Goal: Communication & Community: Ask a question

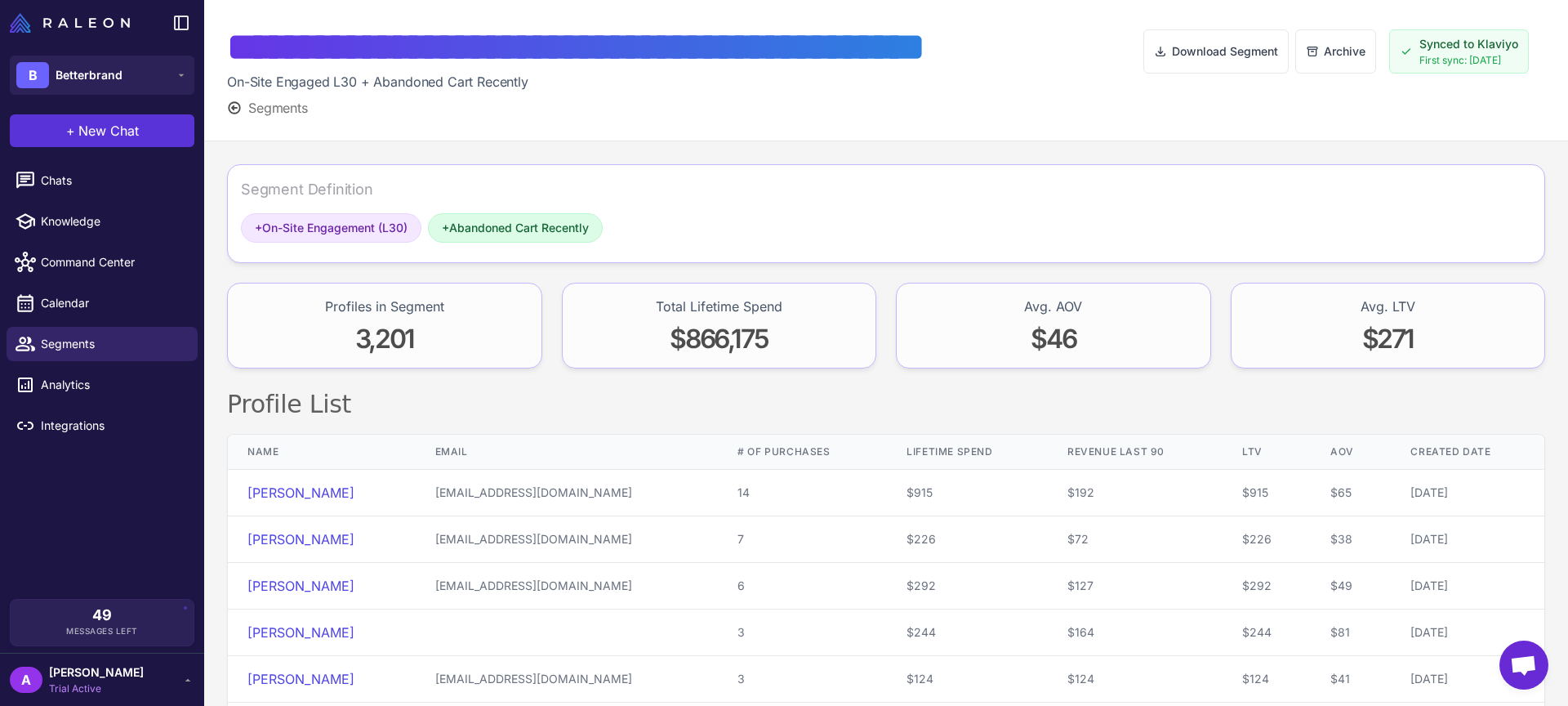
click at [101, 136] on span "New Chat" at bounding box center [109, 130] width 61 height 20
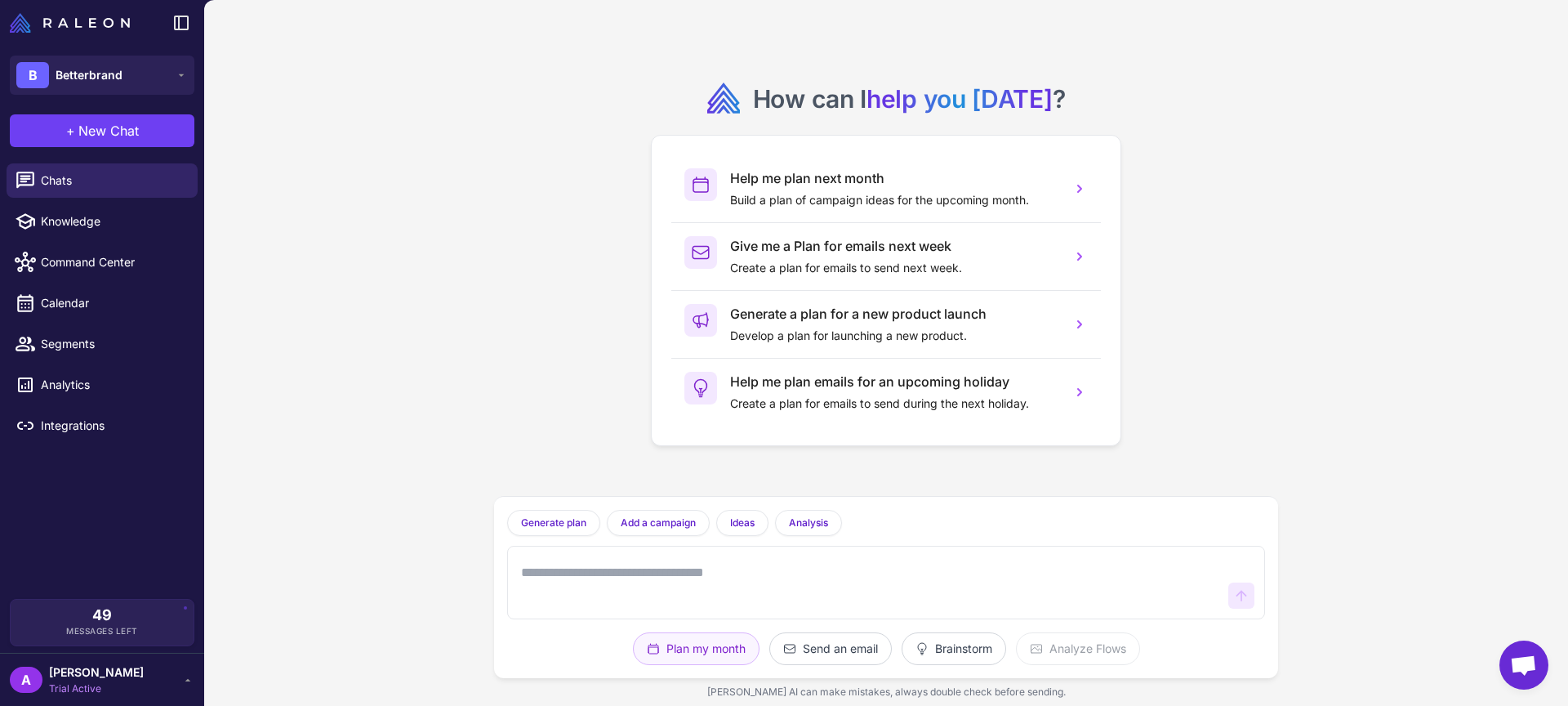
click at [541, 573] on textarea at bounding box center [869, 582] width 704 height 52
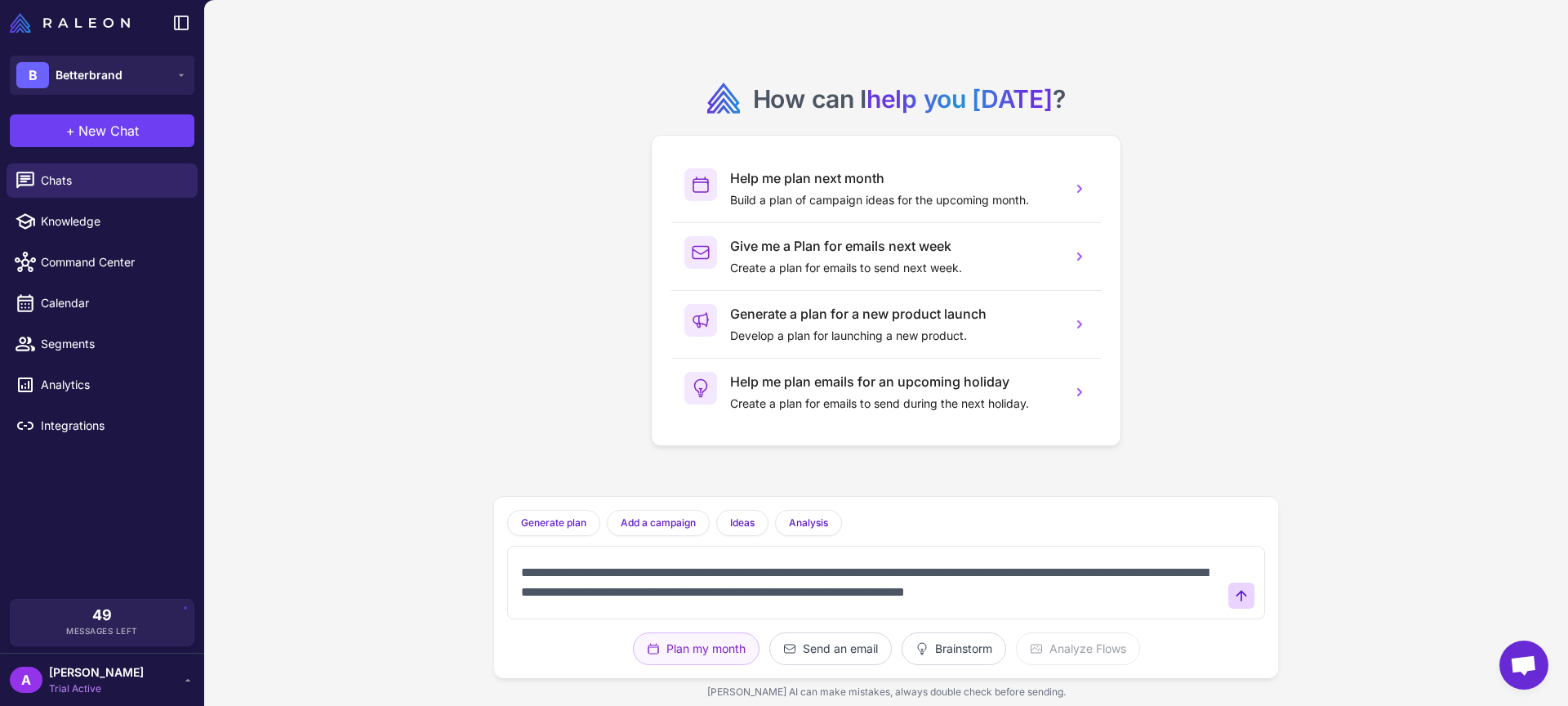
scroll to position [12, 0]
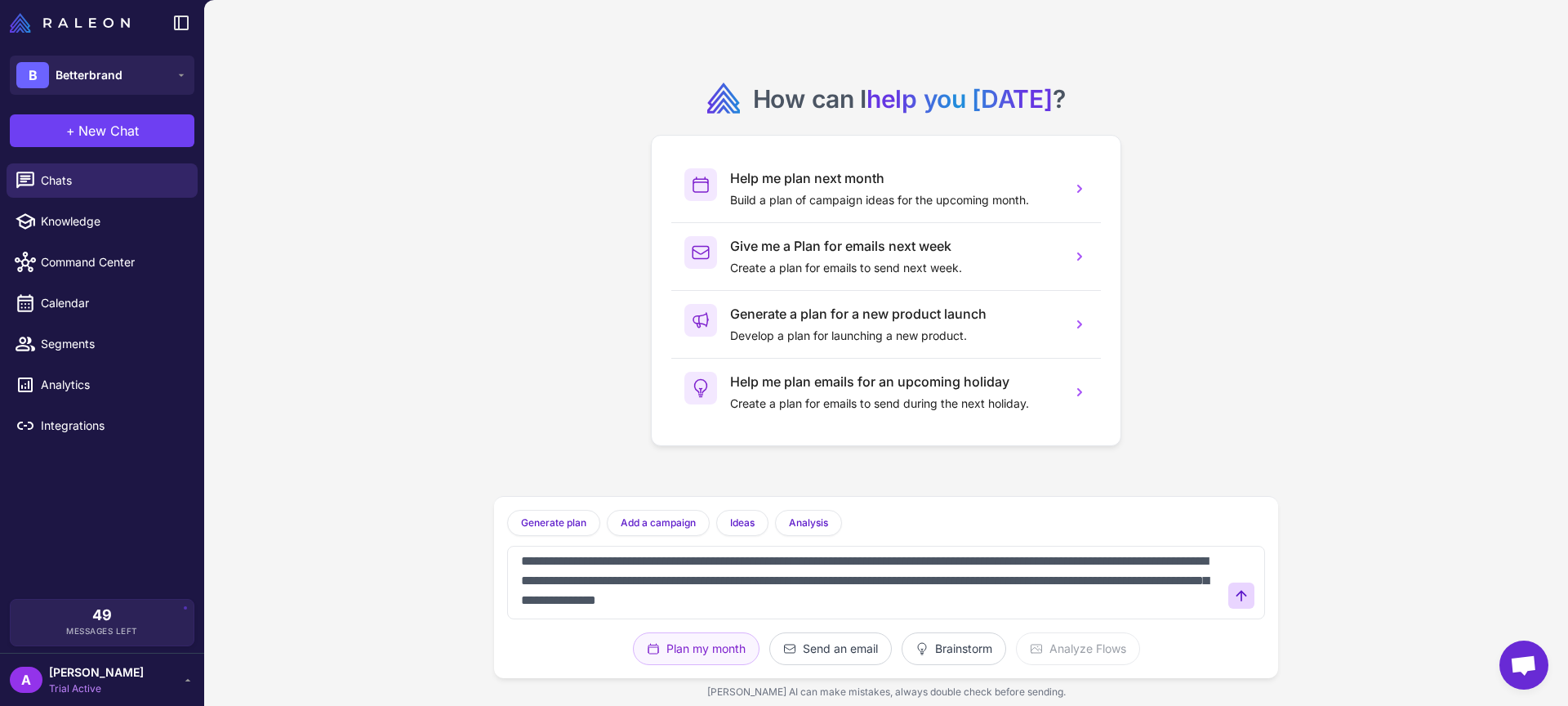
type textarea "**********"
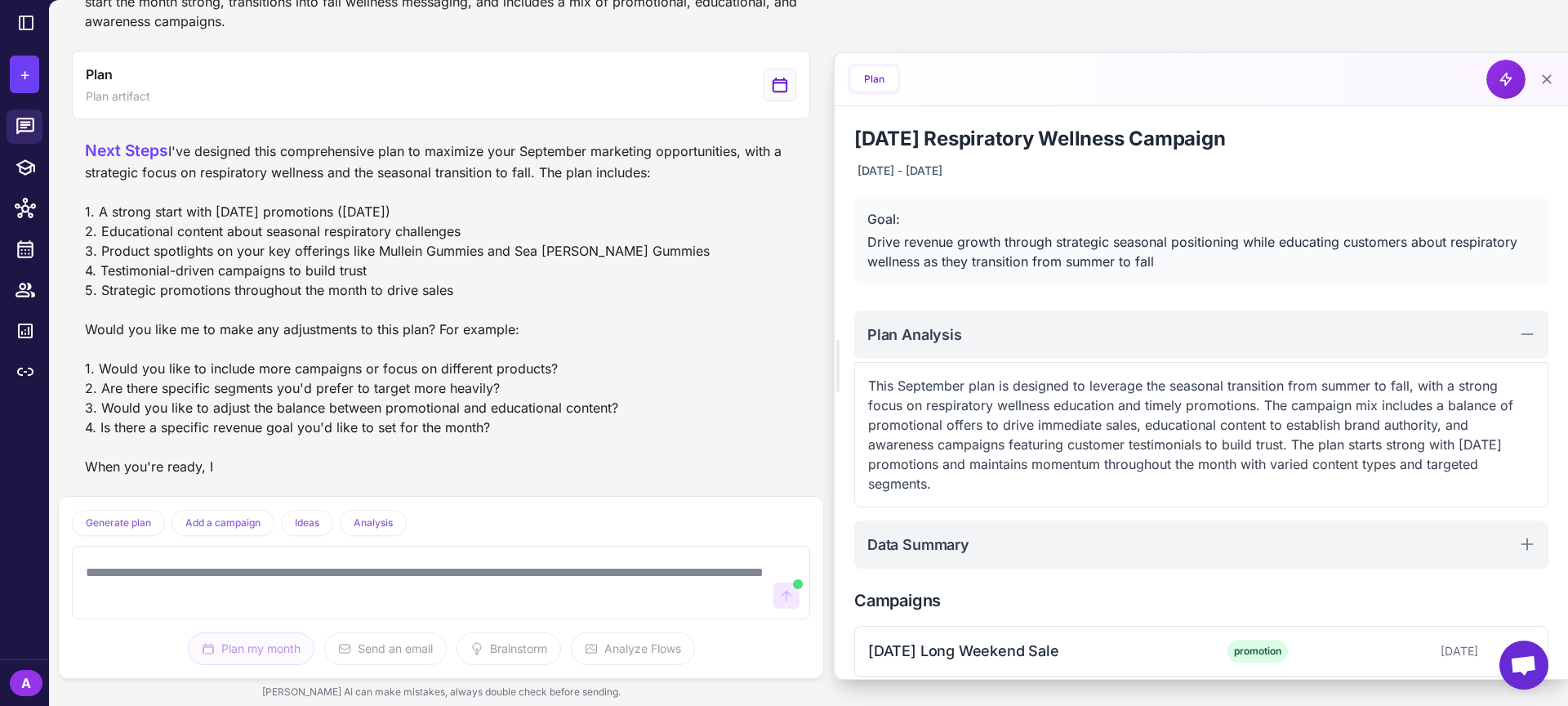
scroll to position [1308, 0]
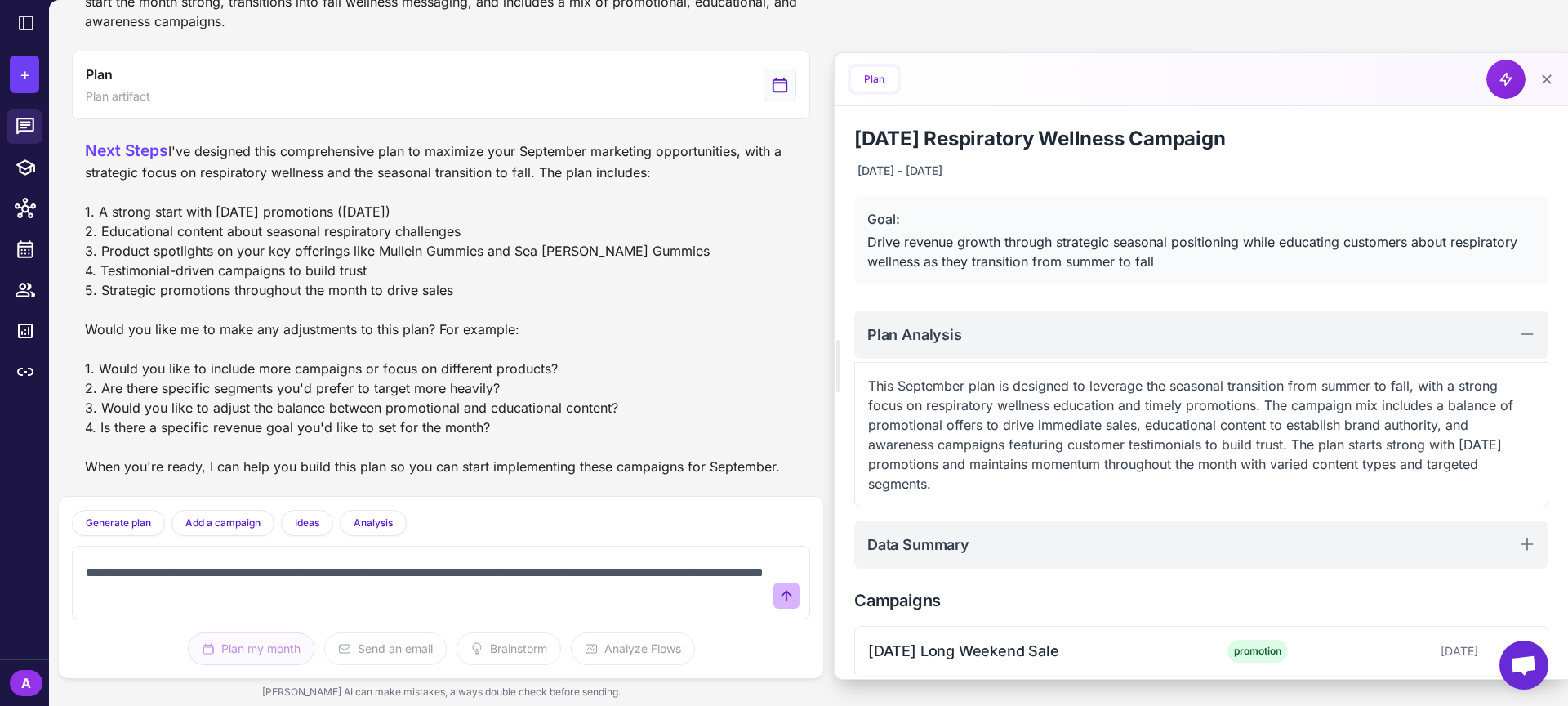
type textarea "**********"
click at [786, 599] on icon at bounding box center [786, 595] width 11 height 11
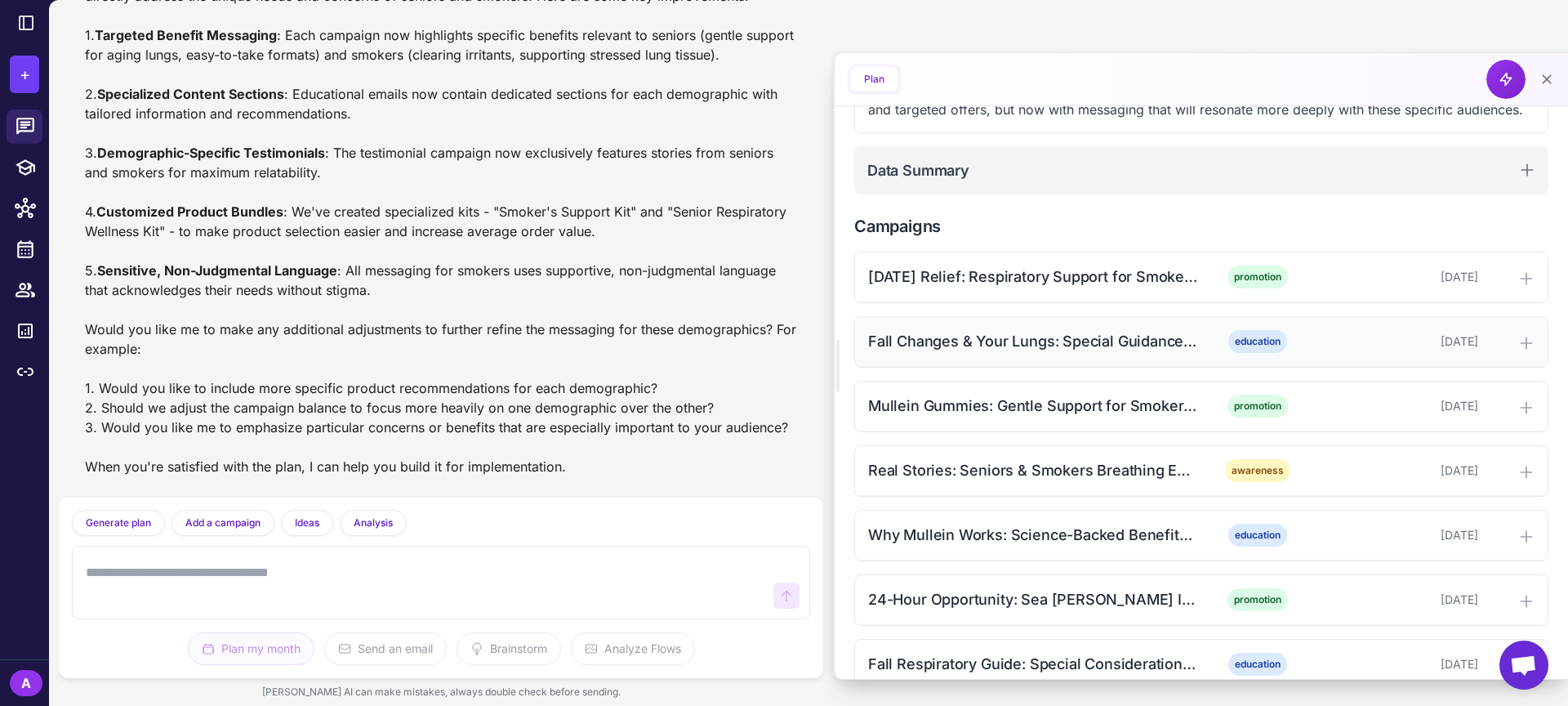
scroll to position [356, 0]
click at [1523, 349] on icon at bounding box center [1526, 341] width 16 height 16
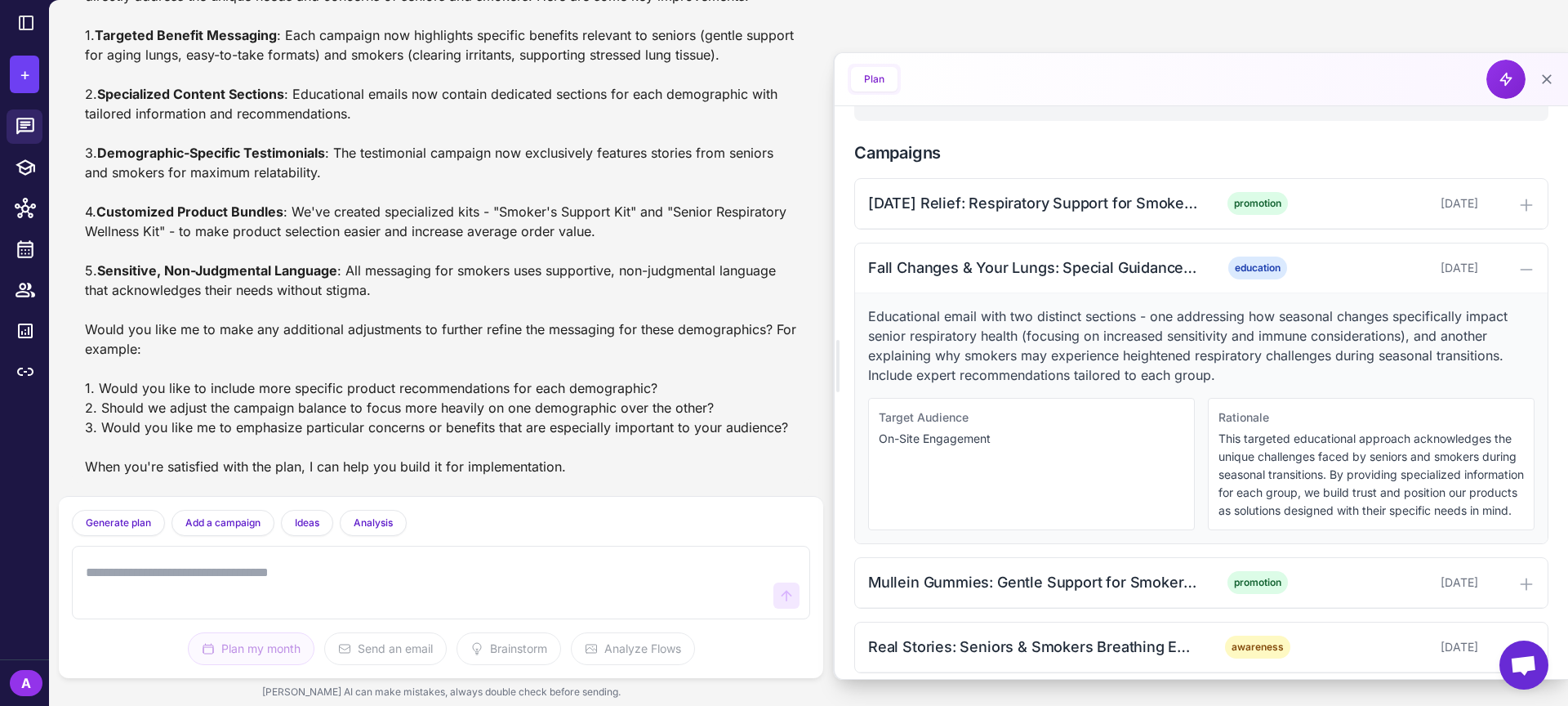
scroll to position [437, 0]
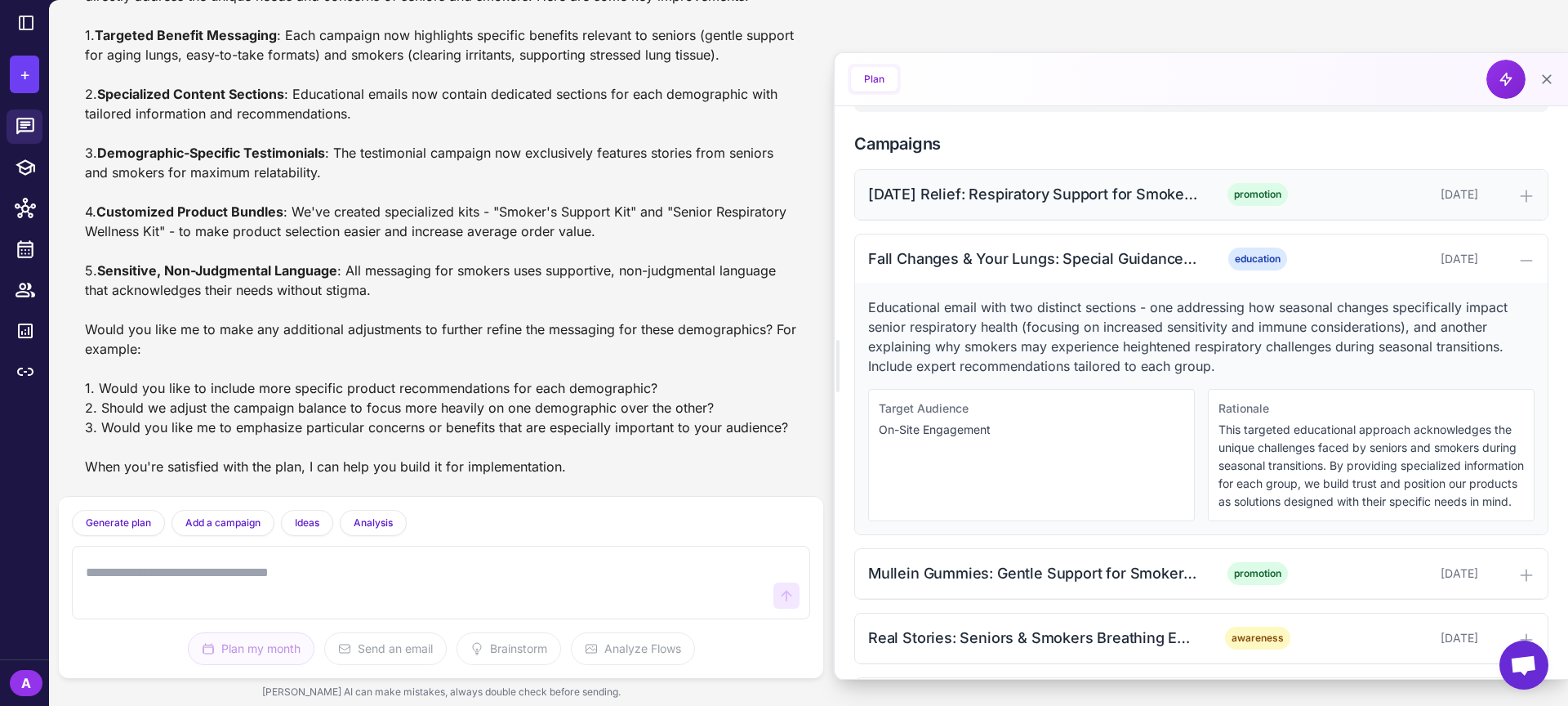
click at [1526, 201] on icon at bounding box center [1526, 196] width 11 height 11
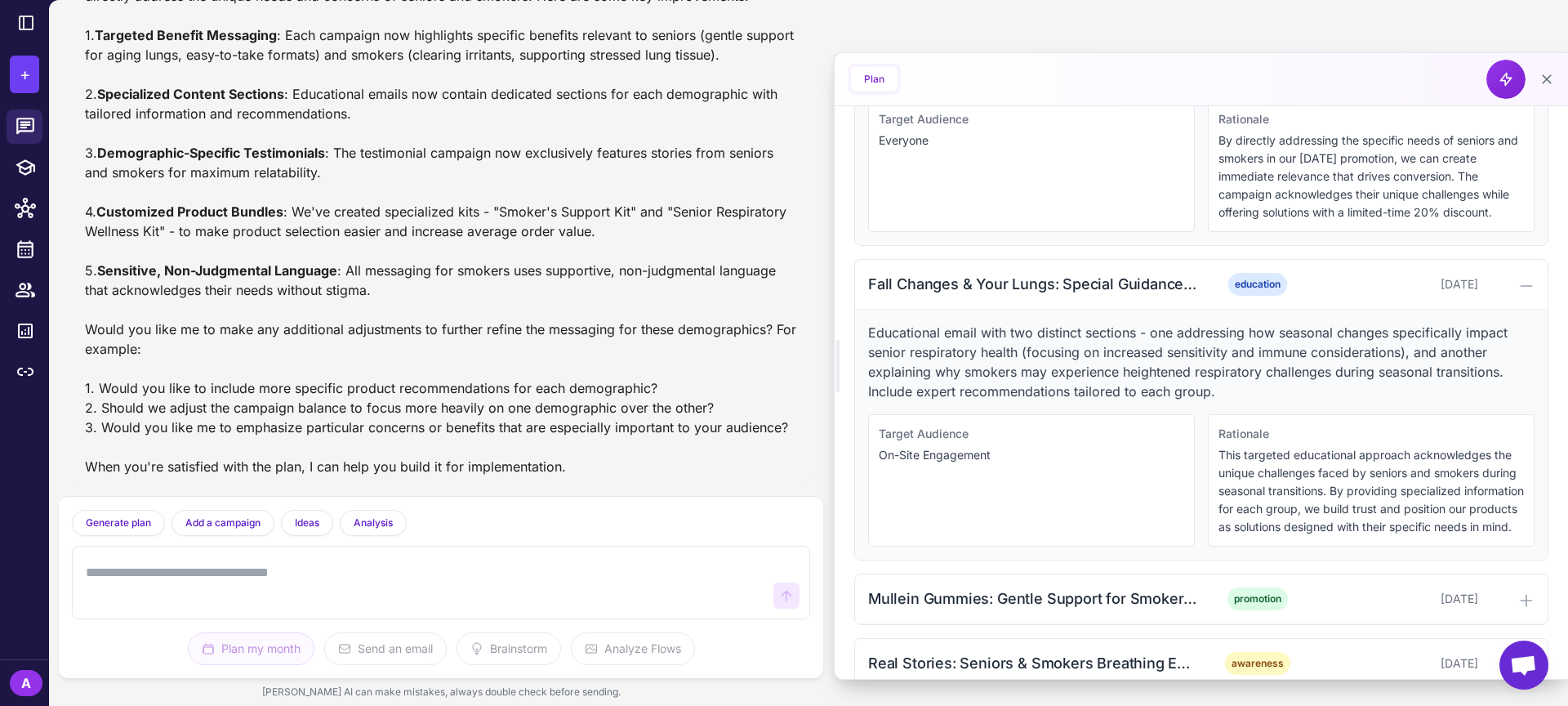
scroll to position [681, 0]
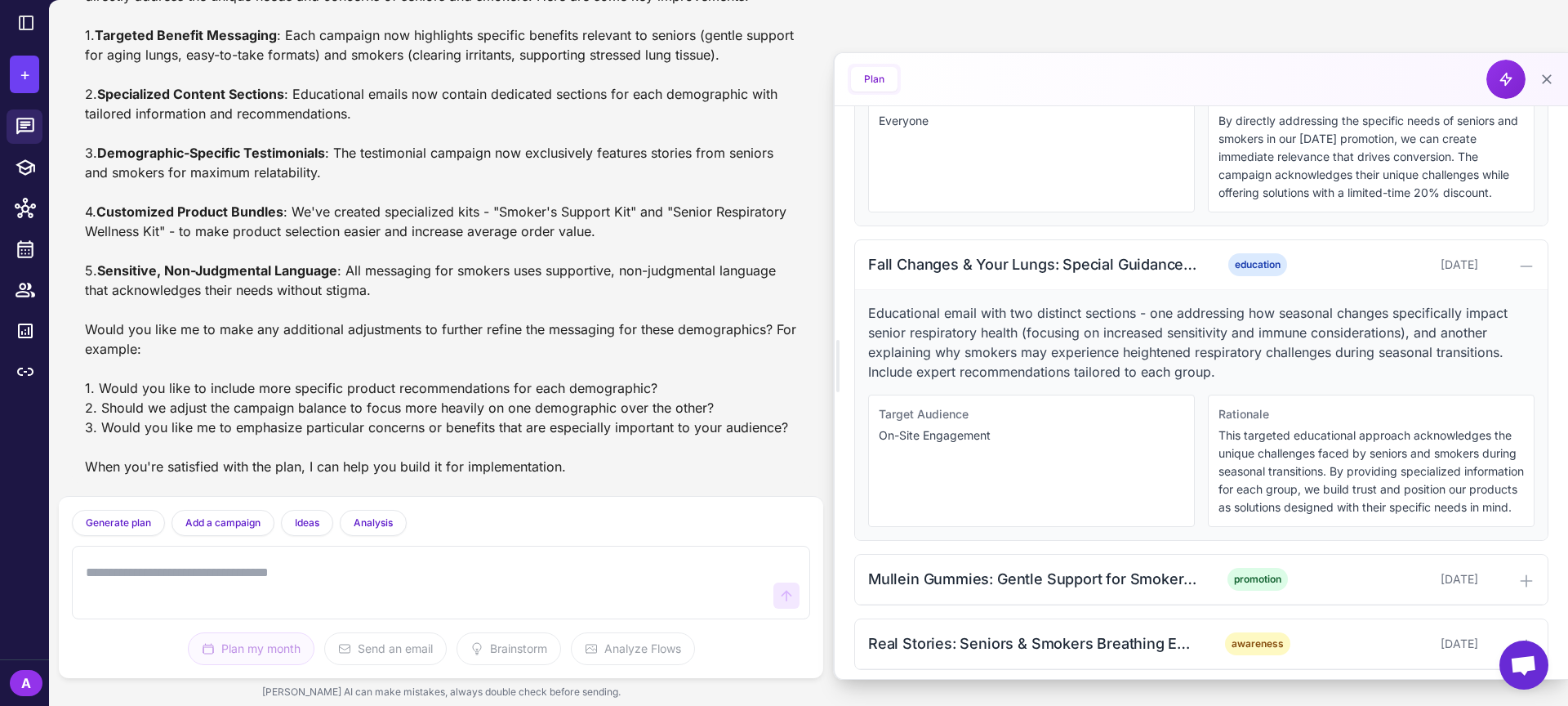
click at [1072, 357] on p "Educational email with two distinct sections - one addressing how seasonal chan…" at bounding box center [1202, 342] width 667 height 79
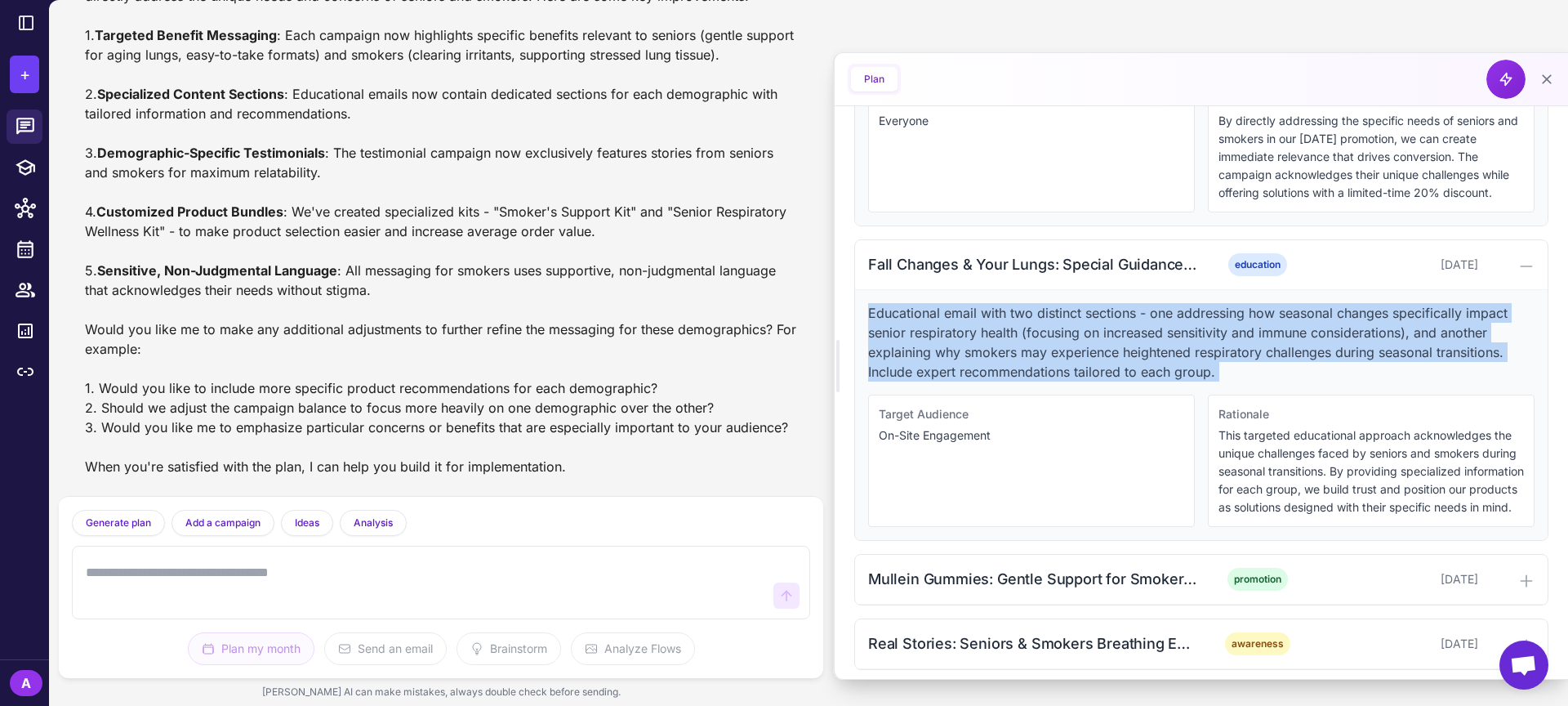
click at [1072, 357] on p "Educational email with two distinct sections - one addressing how seasonal chan…" at bounding box center [1202, 342] width 667 height 79
copy p "Educational email with two distinct sections - one addressing how seasonal chan…"
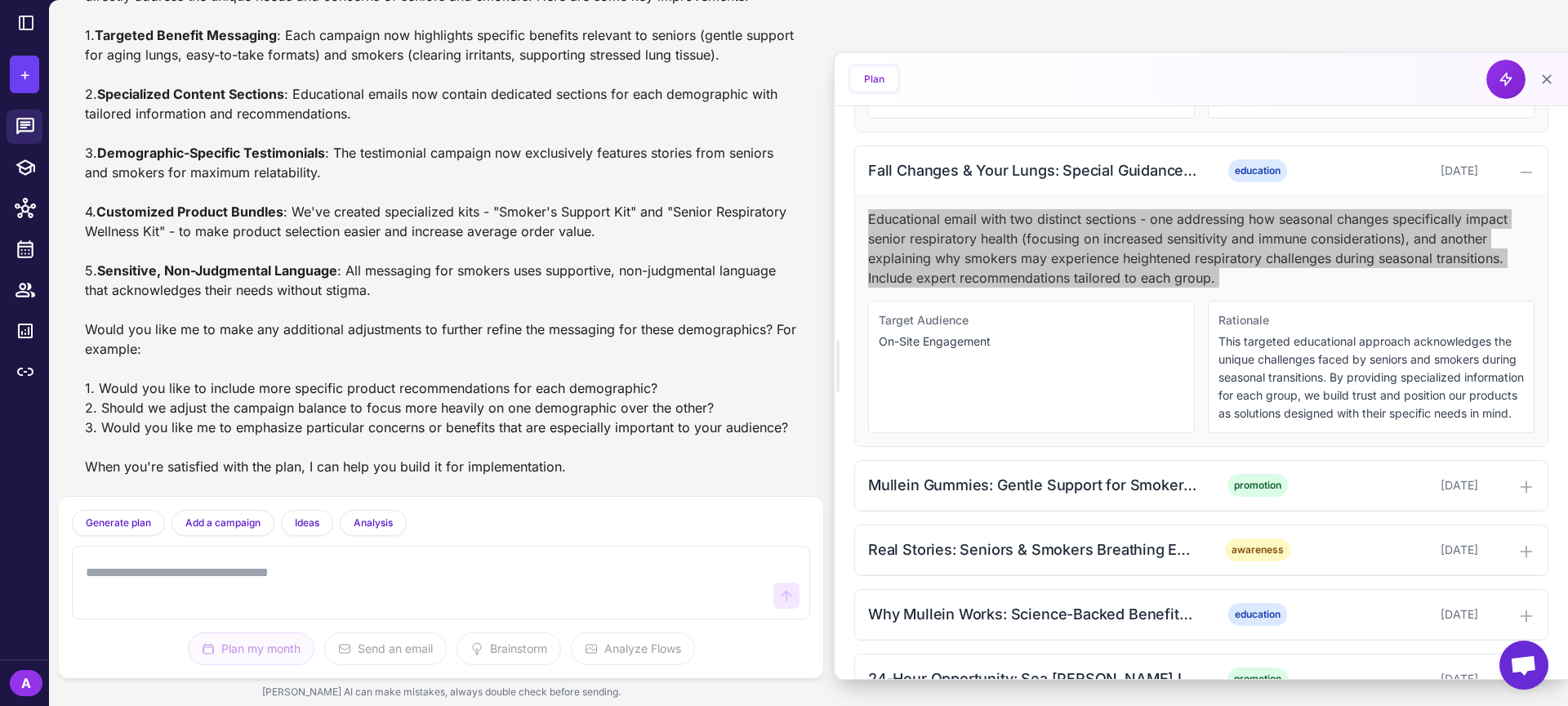
scroll to position [785, 0]
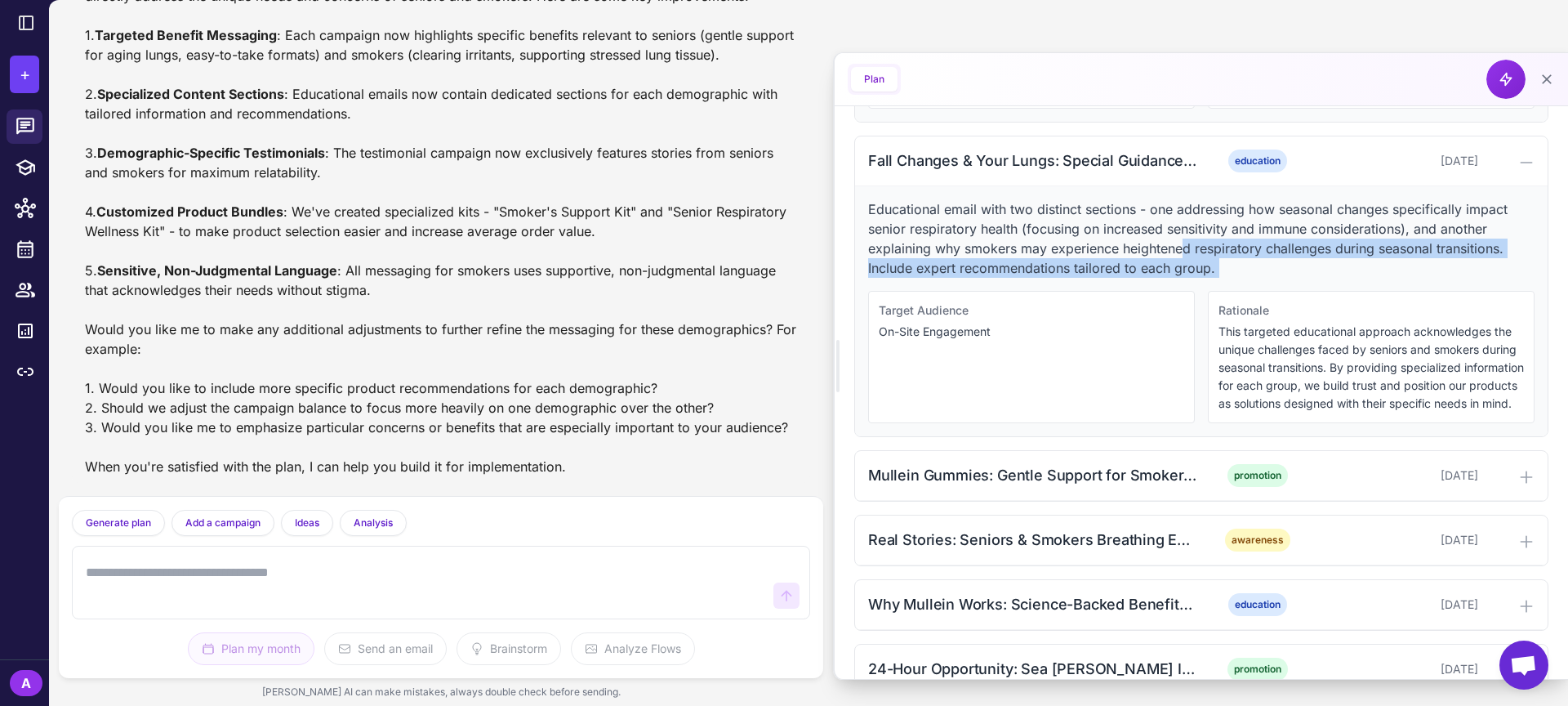
click at [1186, 271] on p "Educational email with two distinct sections - one addressing how seasonal chan…" at bounding box center [1202, 239] width 667 height 79
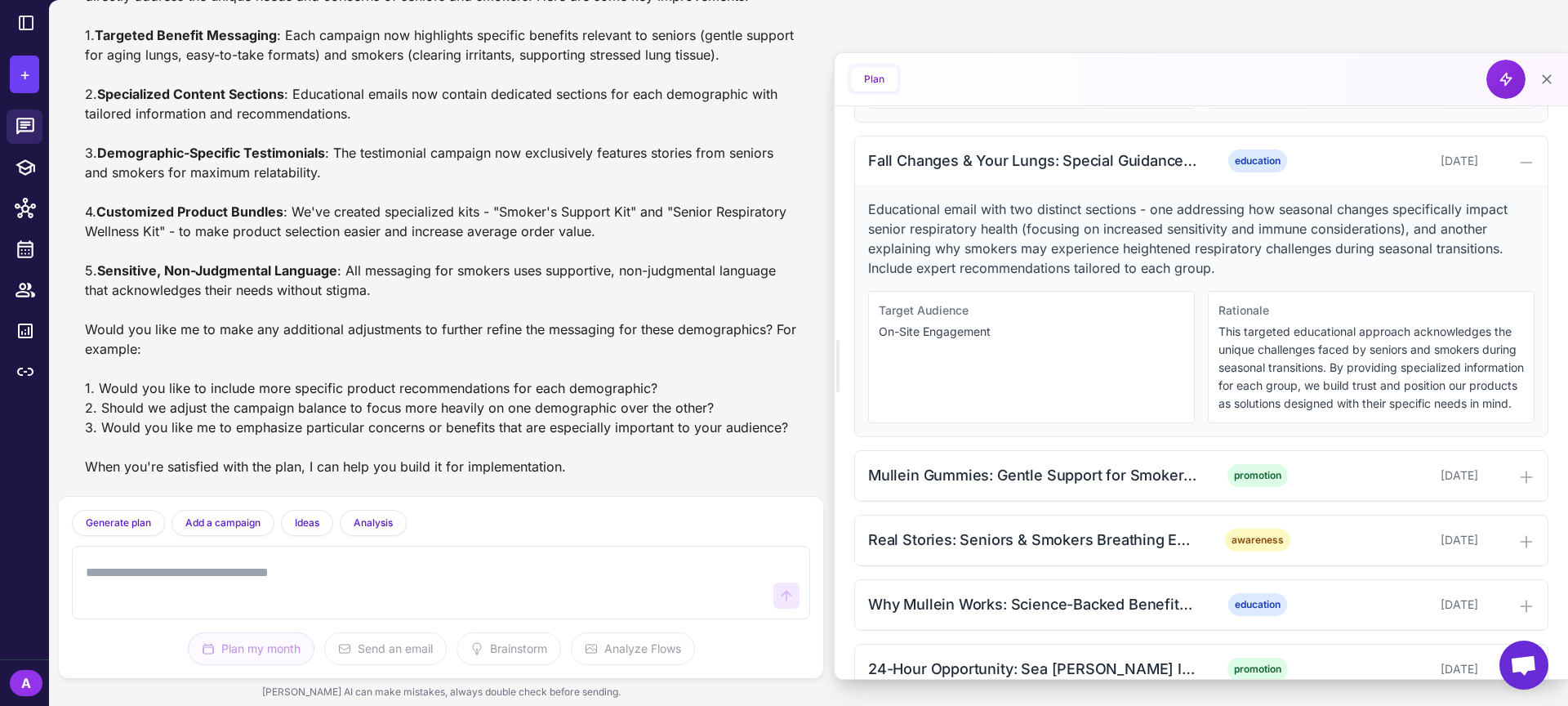
click at [1156, 266] on p "Educational email with two distinct sections - one addressing how seasonal chan…" at bounding box center [1202, 239] width 667 height 79
click at [1526, 171] on icon at bounding box center [1526, 163] width 16 height 16
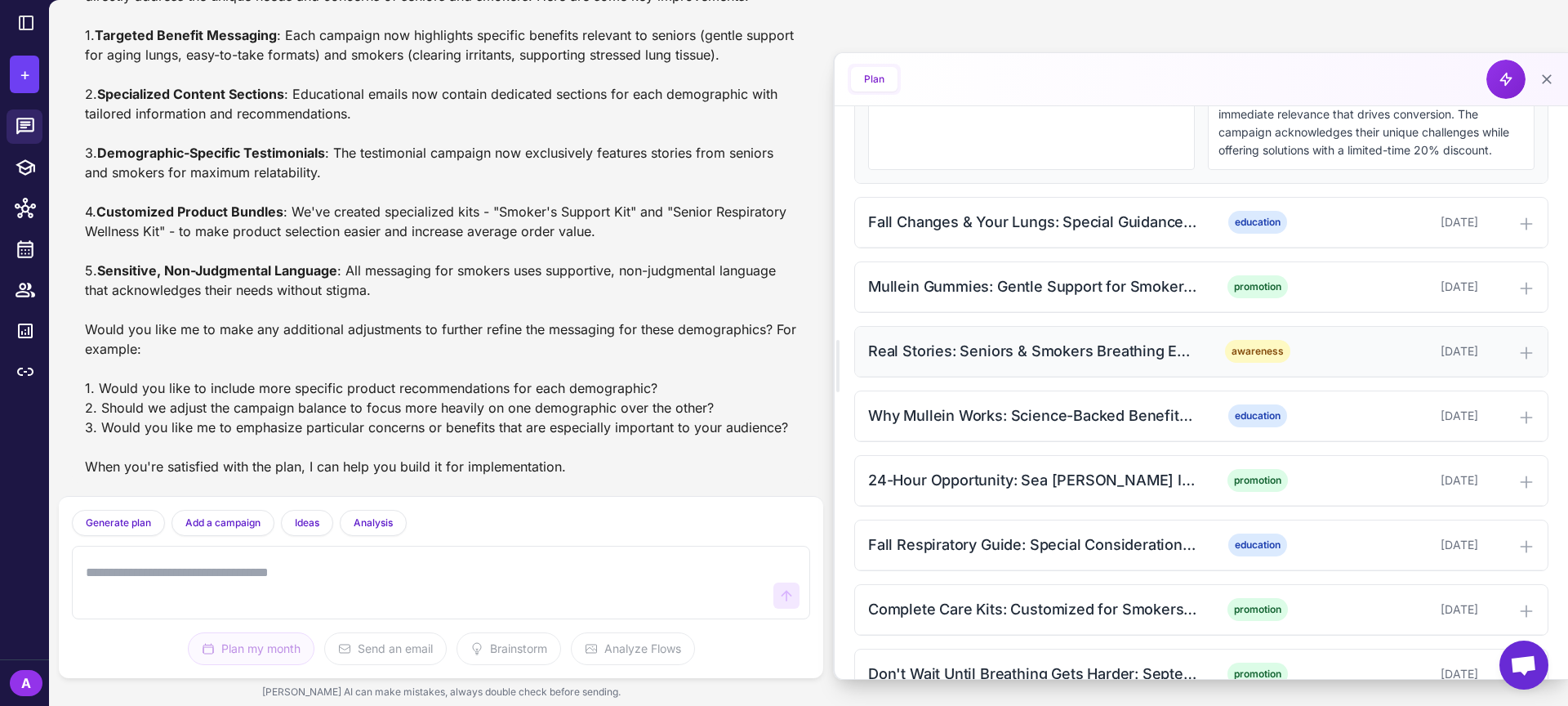
scroll to position [719, 0]
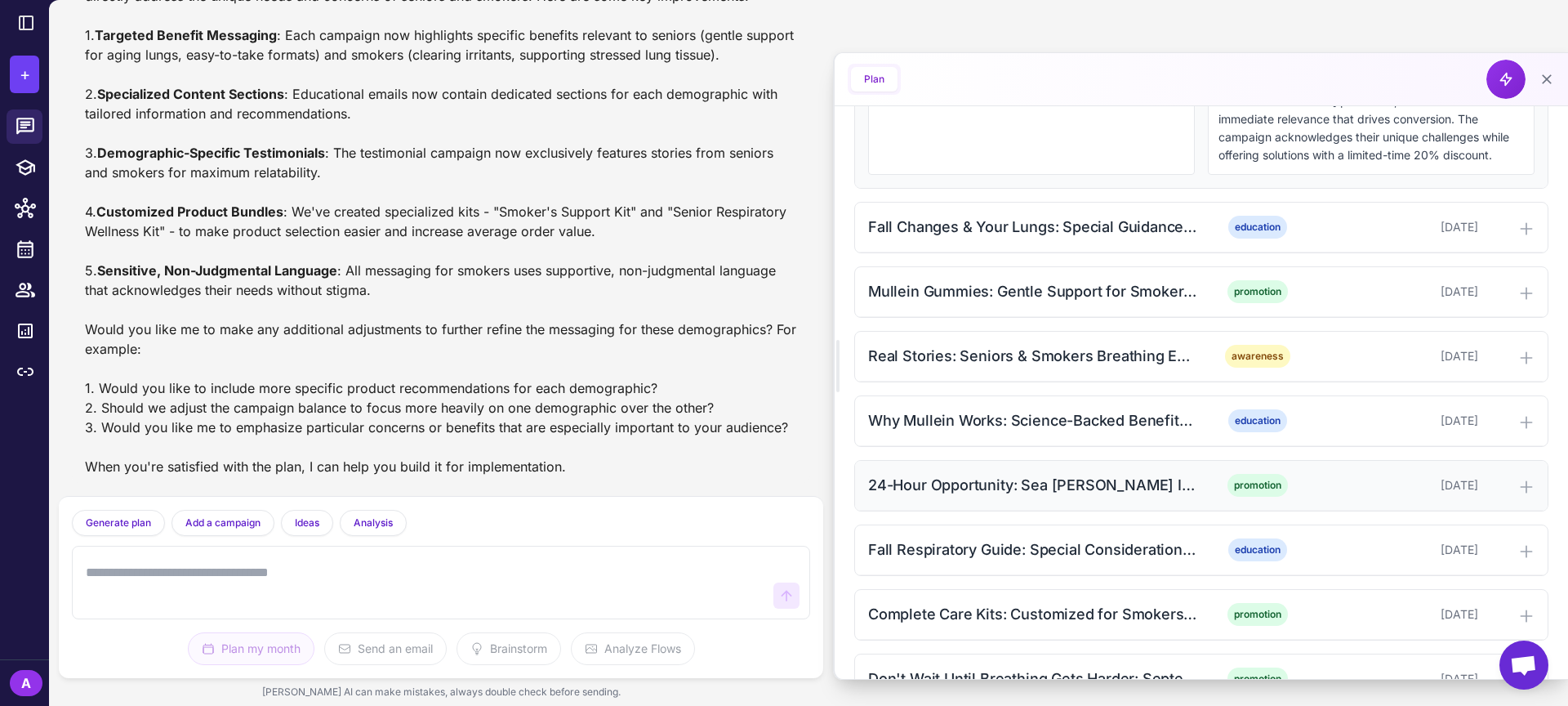
click at [1535, 503] on div "24-Hour Opportunity: Sea [PERSON_NAME] Immunity Support for Vulnerable Lungs pr…" at bounding box center [1201, 485] width 692 height 50
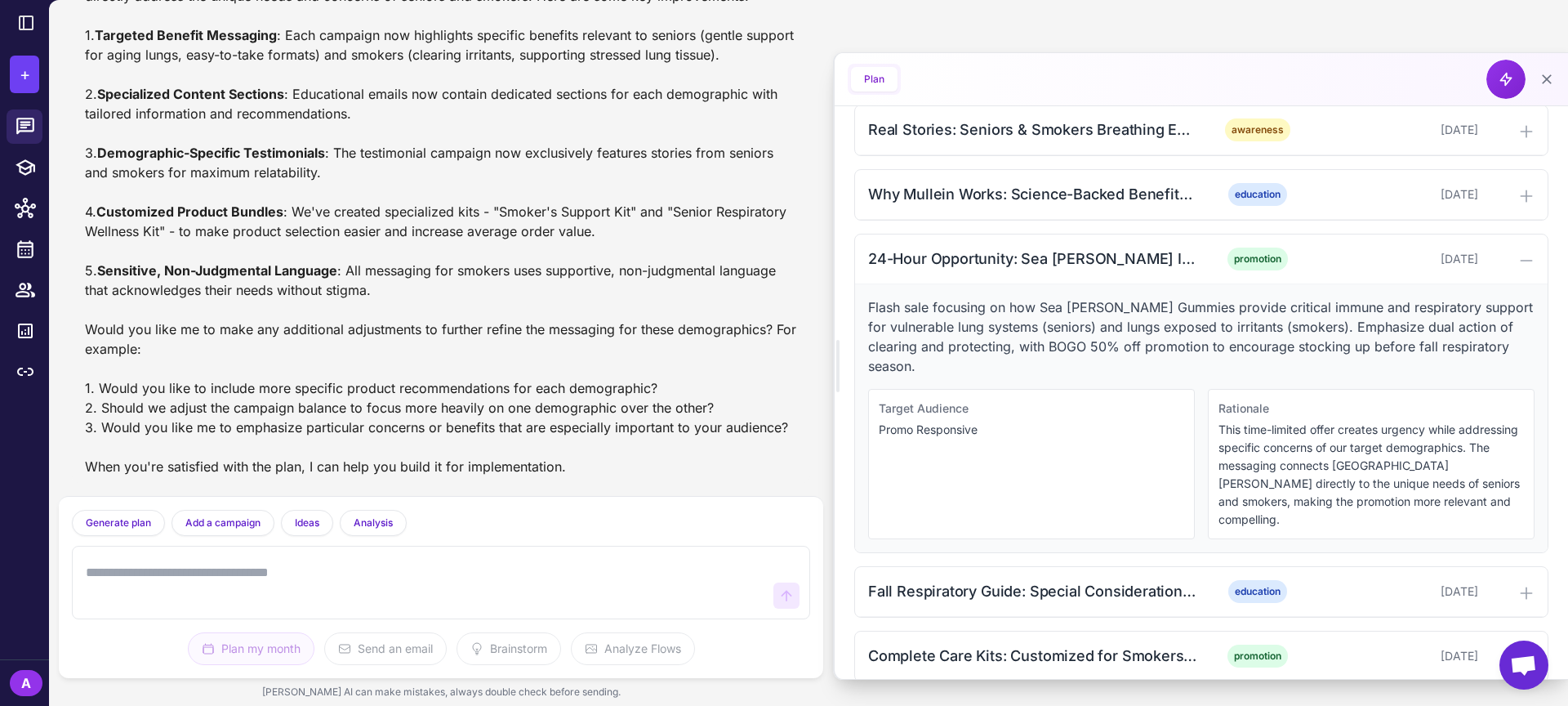
scroll to position [946, 0]
click at [1522, 268] on icon at bounding box center [1526, 259] width 16 height 16
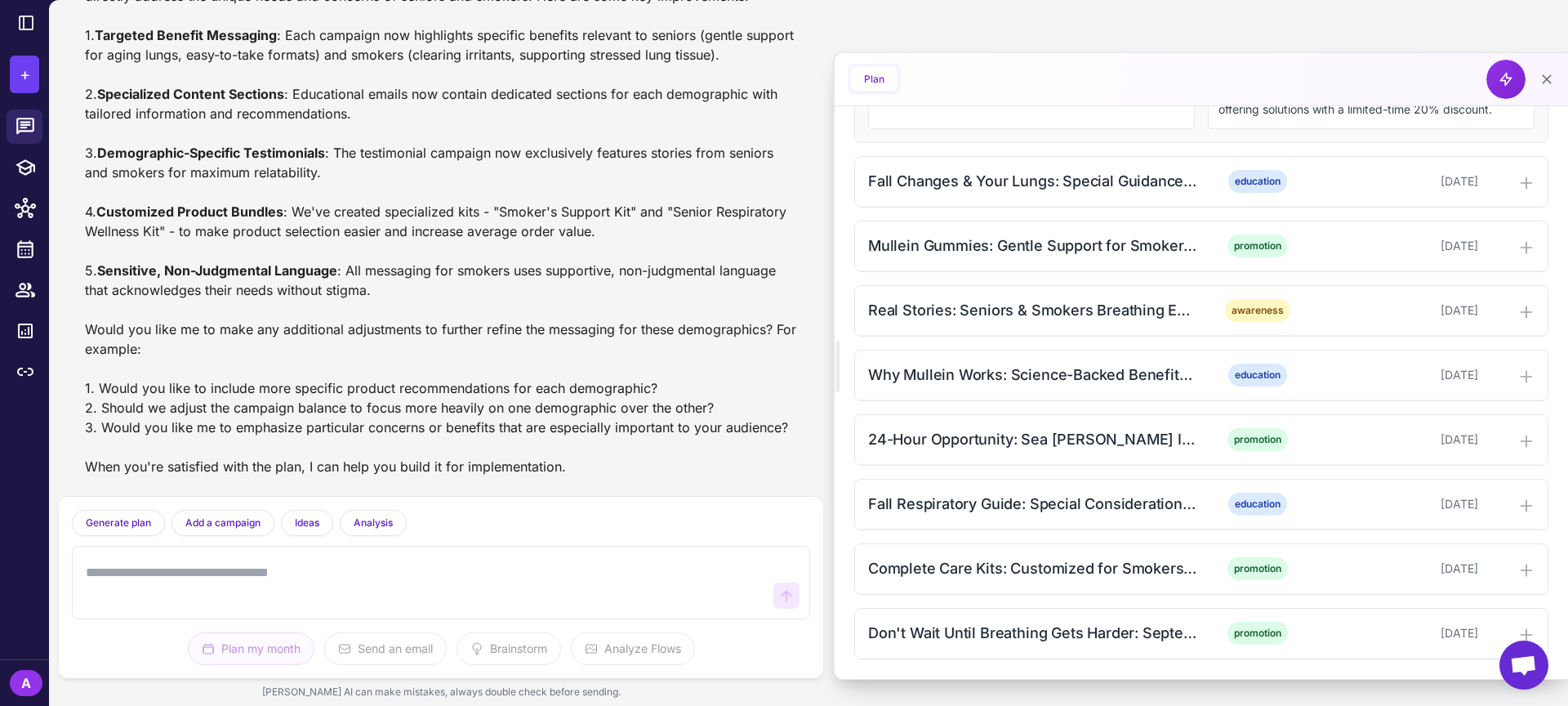
scroll to position [784, 0]
click at [1044, 500] on div "Fall Respiratory Guide: Special Considerations for Seniors & Smokers" at bounding box center [1033, 503] width 330 height 22
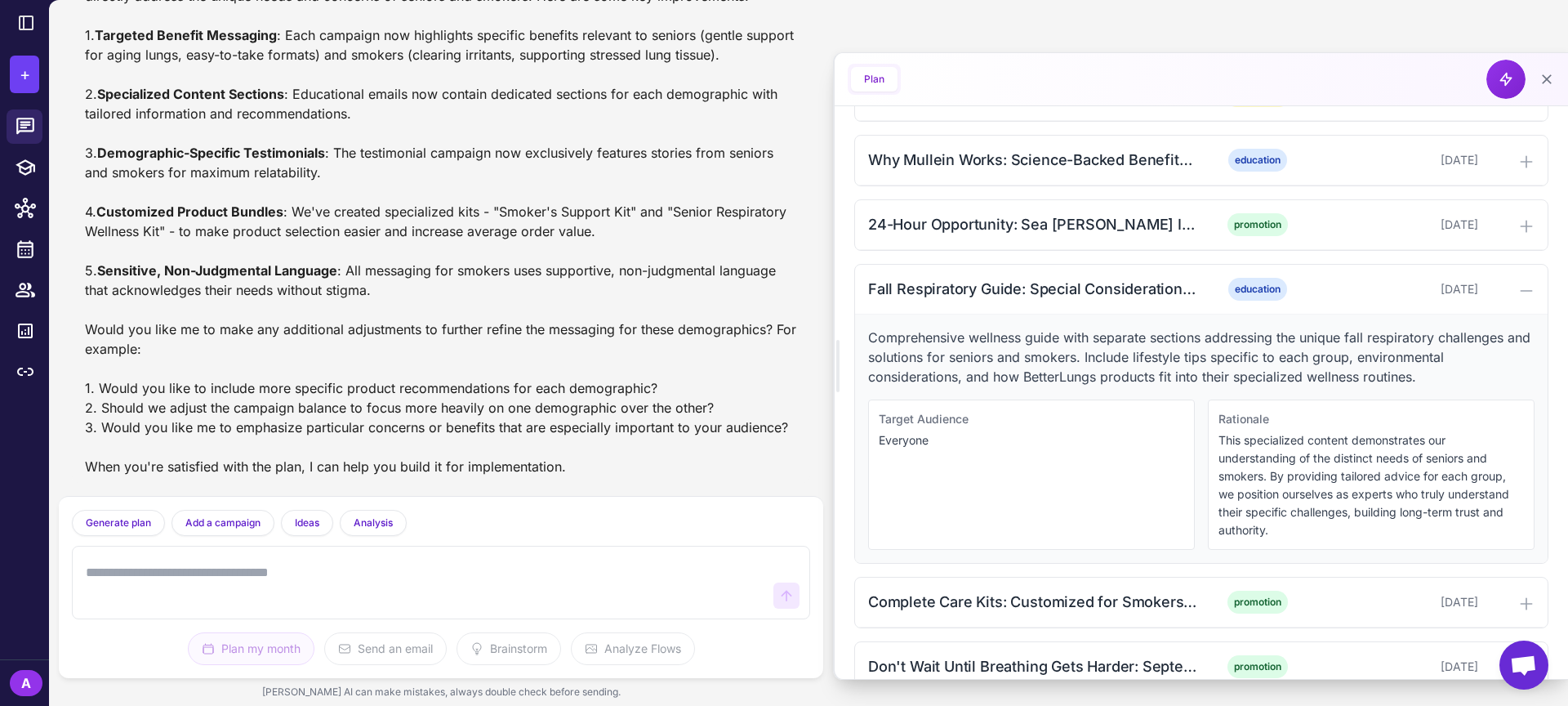
scroll to position [981, 0]
click at [1062, 298] on div "Fall Respiratory Guide: Special Considerations for Seniors & Smokers" at bounding box center [1033, 287] width 330 height 22
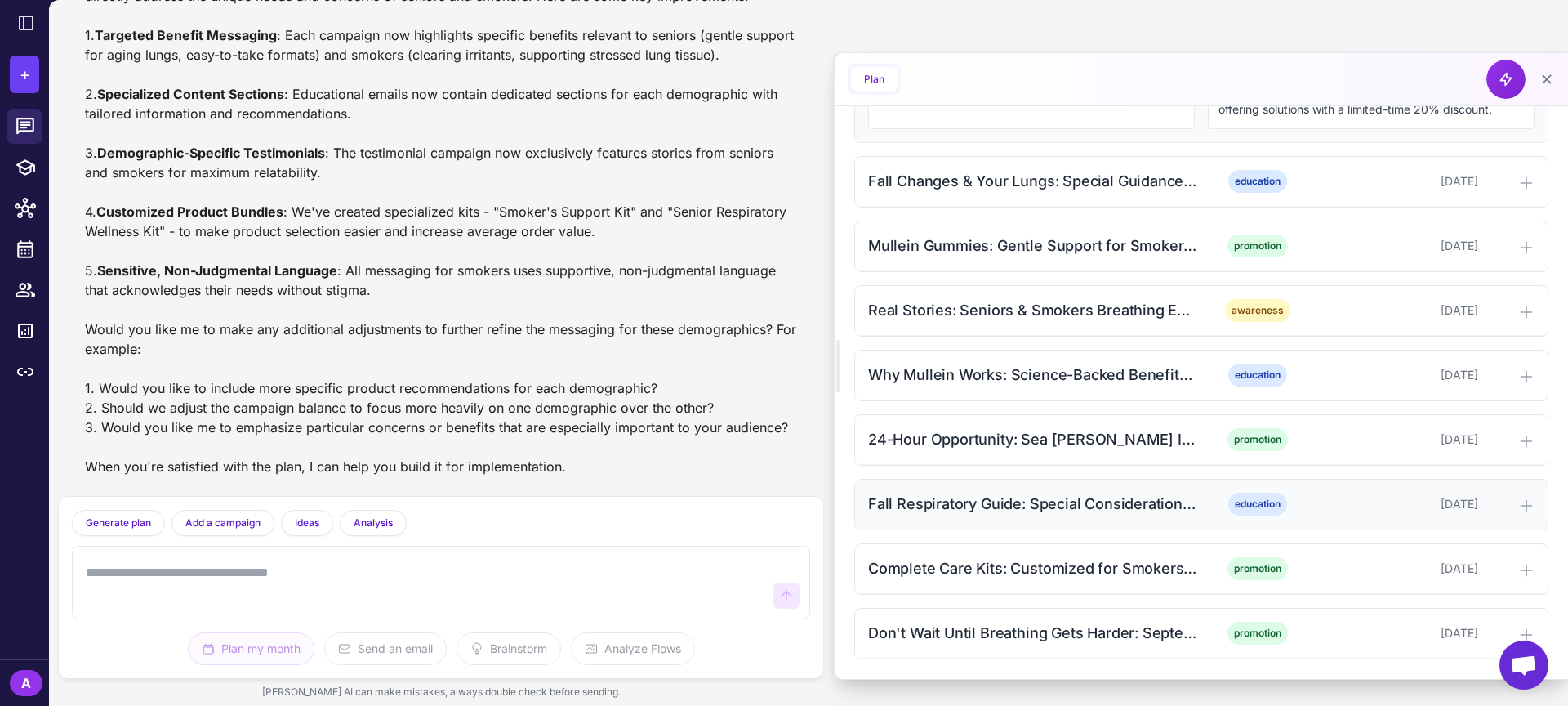
scroll to position [784, 0]
click at [1171, 512] on div "Fall Respiratory Guide: Special Considerations for Seniors & Smokers" at bounding box center [1033, 503] width 330 height 22
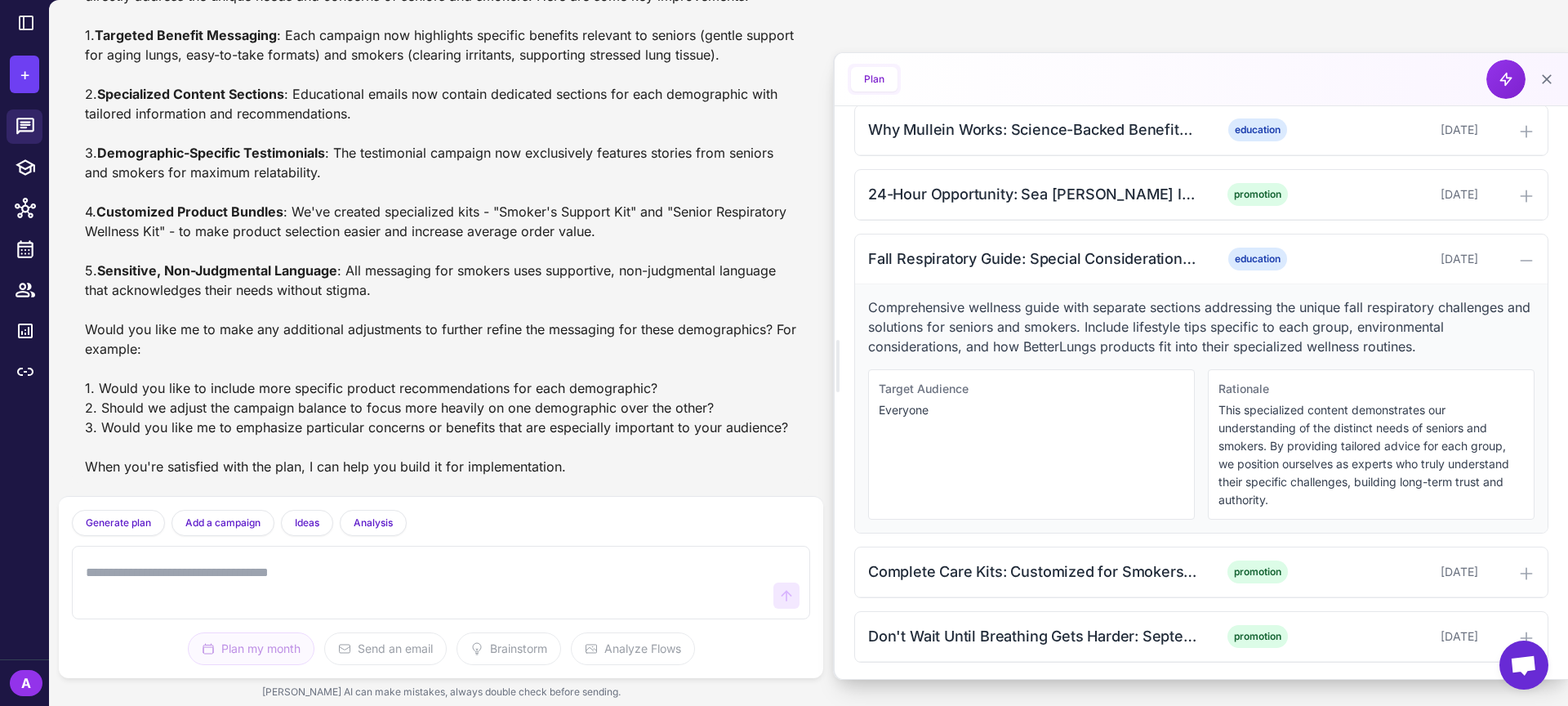
scroll to position [1004, 0]
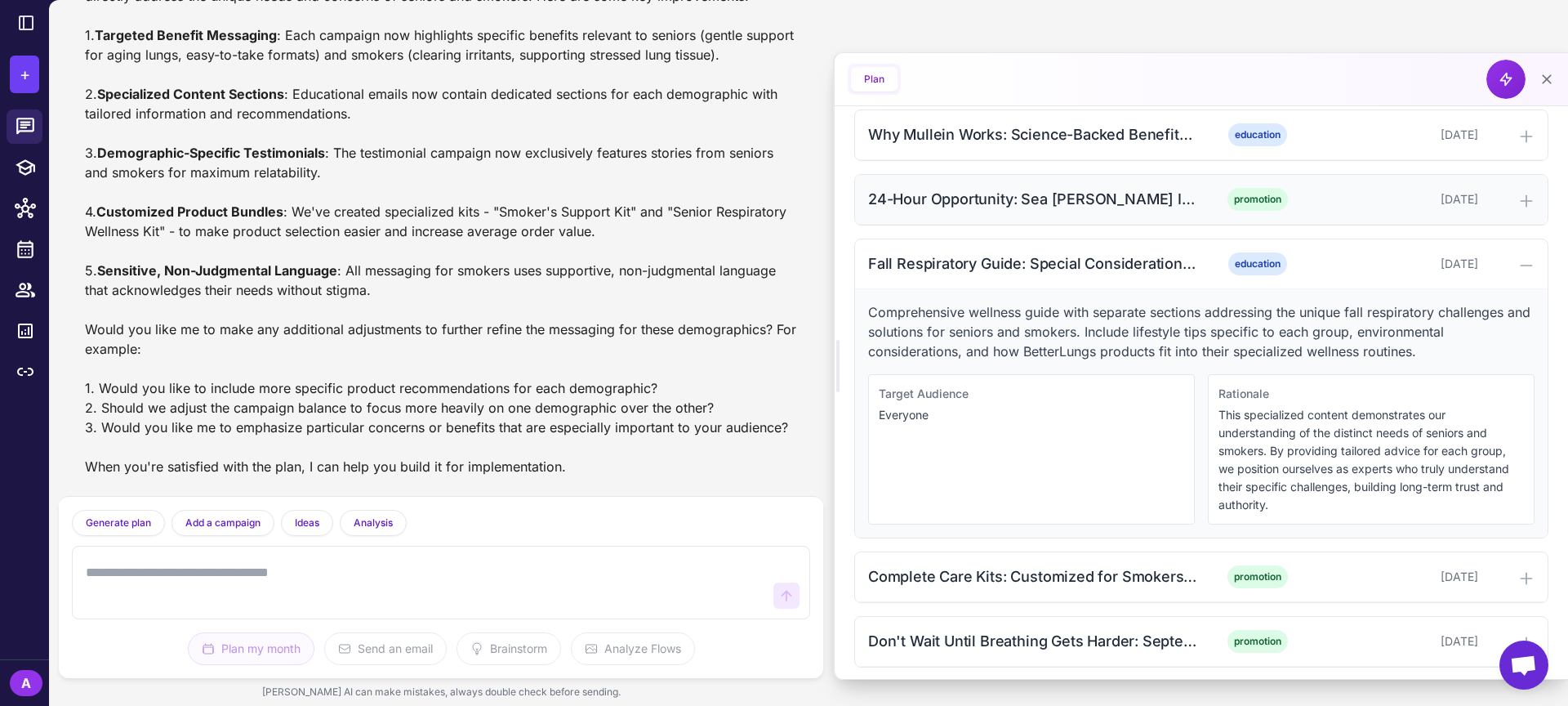
click at [1128, 210] on div "24-Hour Opportunity: Sea [PERSON_NAME] Immunity Support for Vulnerable Lungs" at bounding box center [1033, 198] width 330 height 22
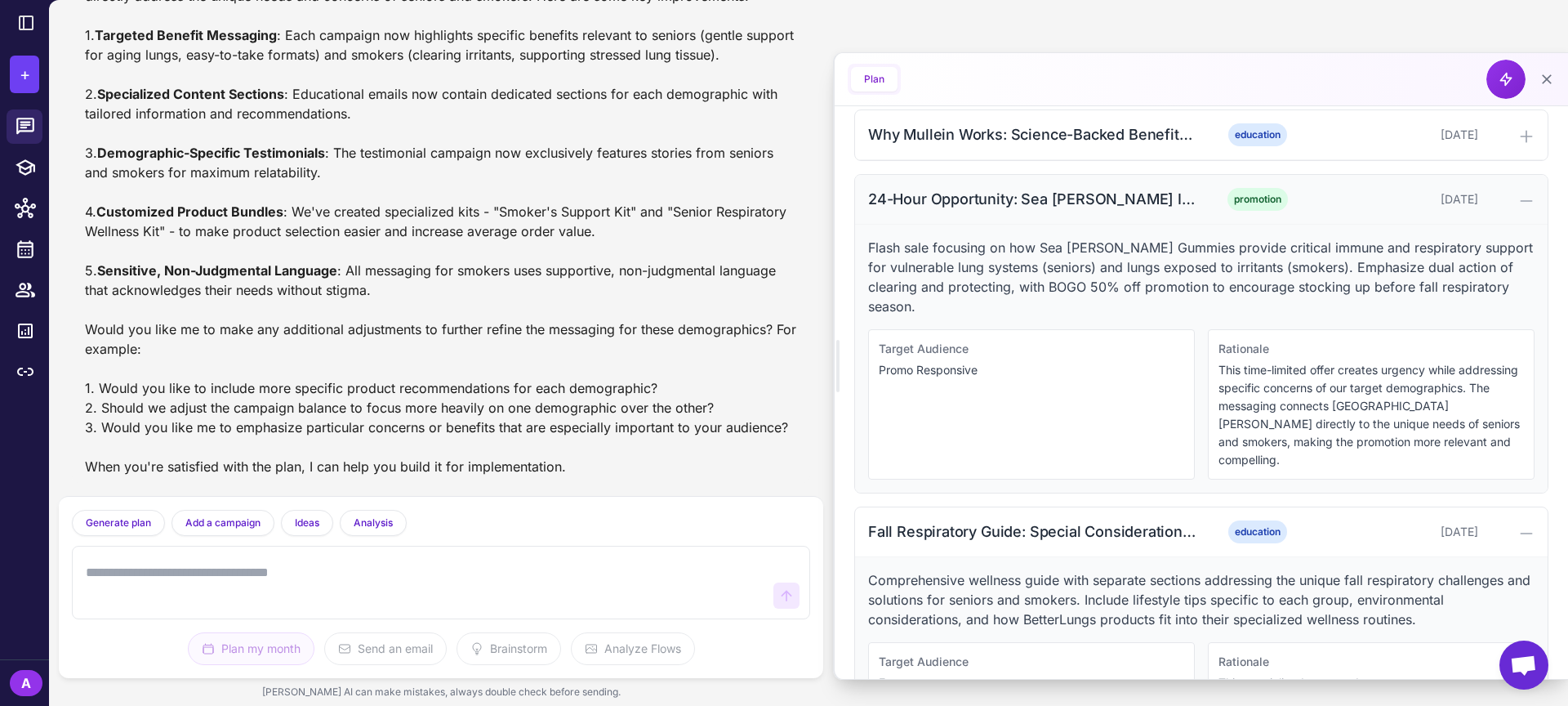
click at [1528, 209] on icon at bounding box center [1526, 201] width 16 height 16
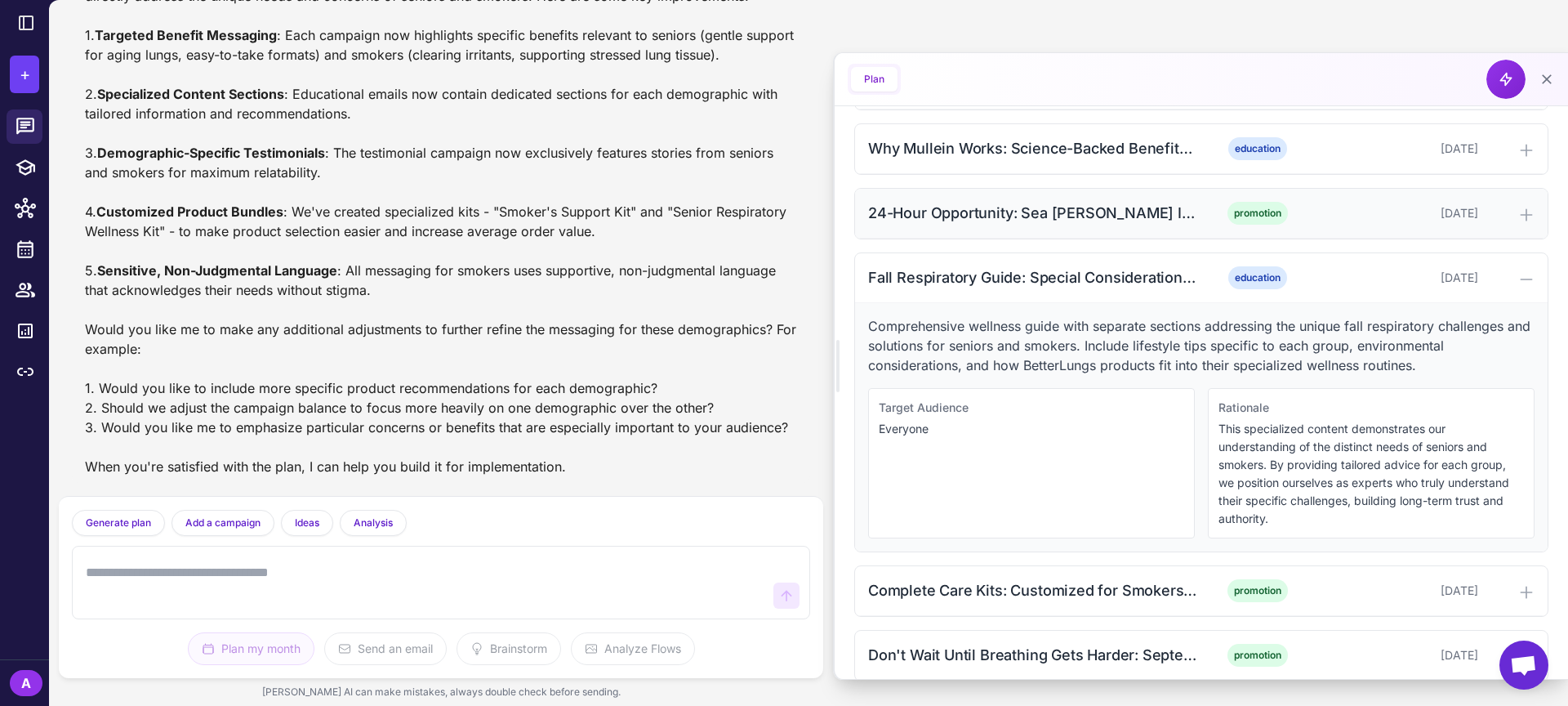
scroll to position [993, 0]
click at [1522, 285] on icon at bounding box center [1526, 277] width 16 height 16
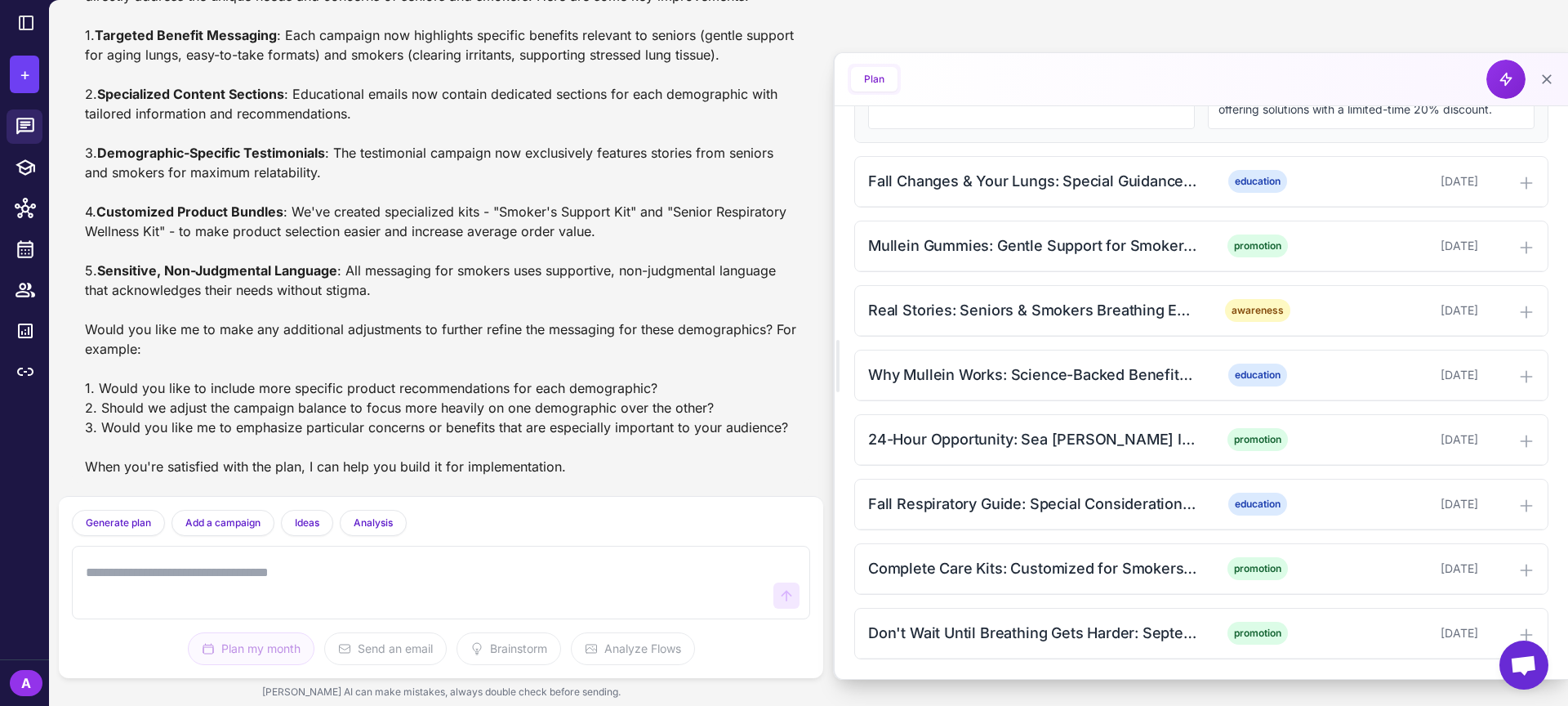
scroll to position [784, 0]
click at [1058, 567] on div "Complete Care Kits: Customized for Smokers & Seniors" at bounding box center [1033, 567] width 330 height 22
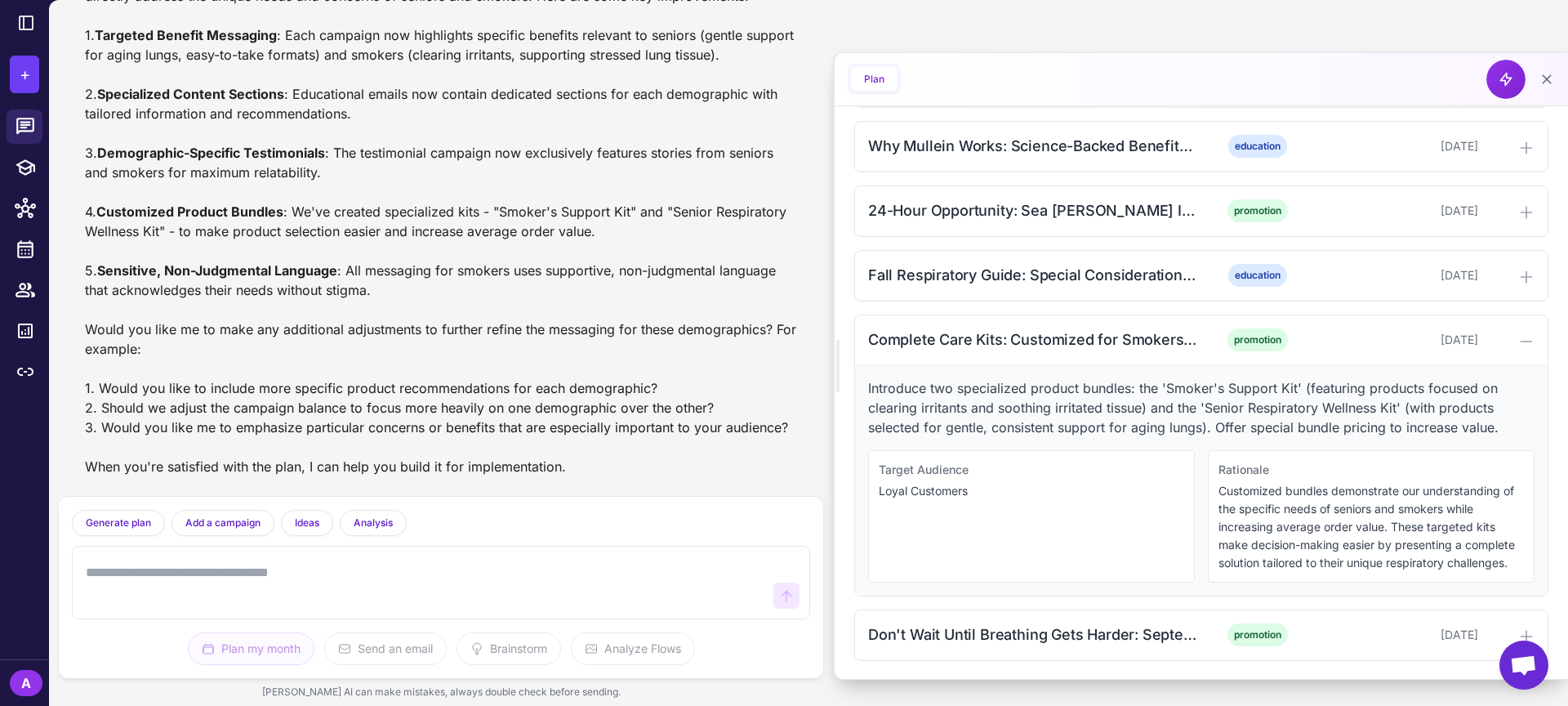
scroll to position [1014, 0]
click at [1525, 340] on icon at bounding box center [1526, 340] width 11 height 0
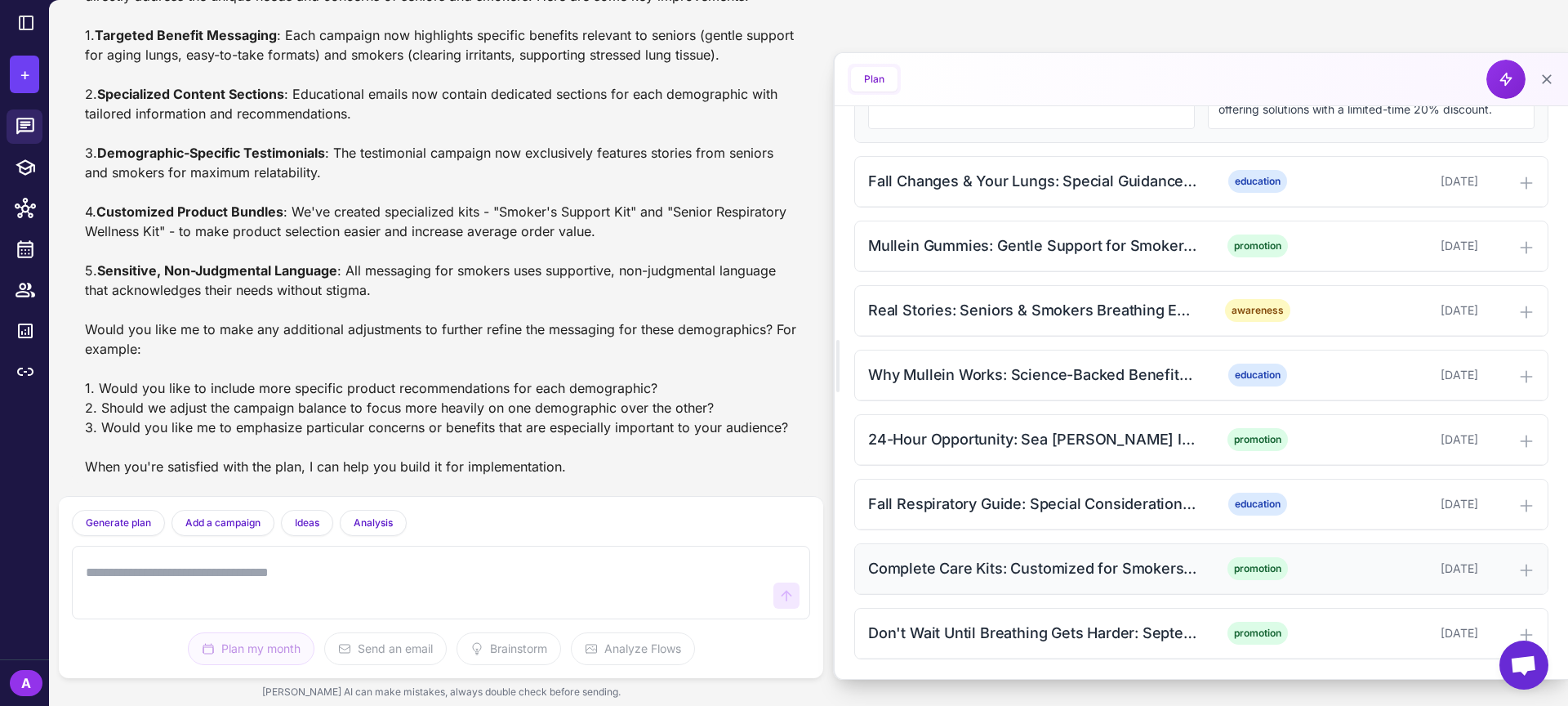
scroll to position [784, 0]
click at [1170, 631] on div "Don't Wait Until Breathing Gets Harder: September Final Offer" at bounding box center [1033, 633] width 330 height 22
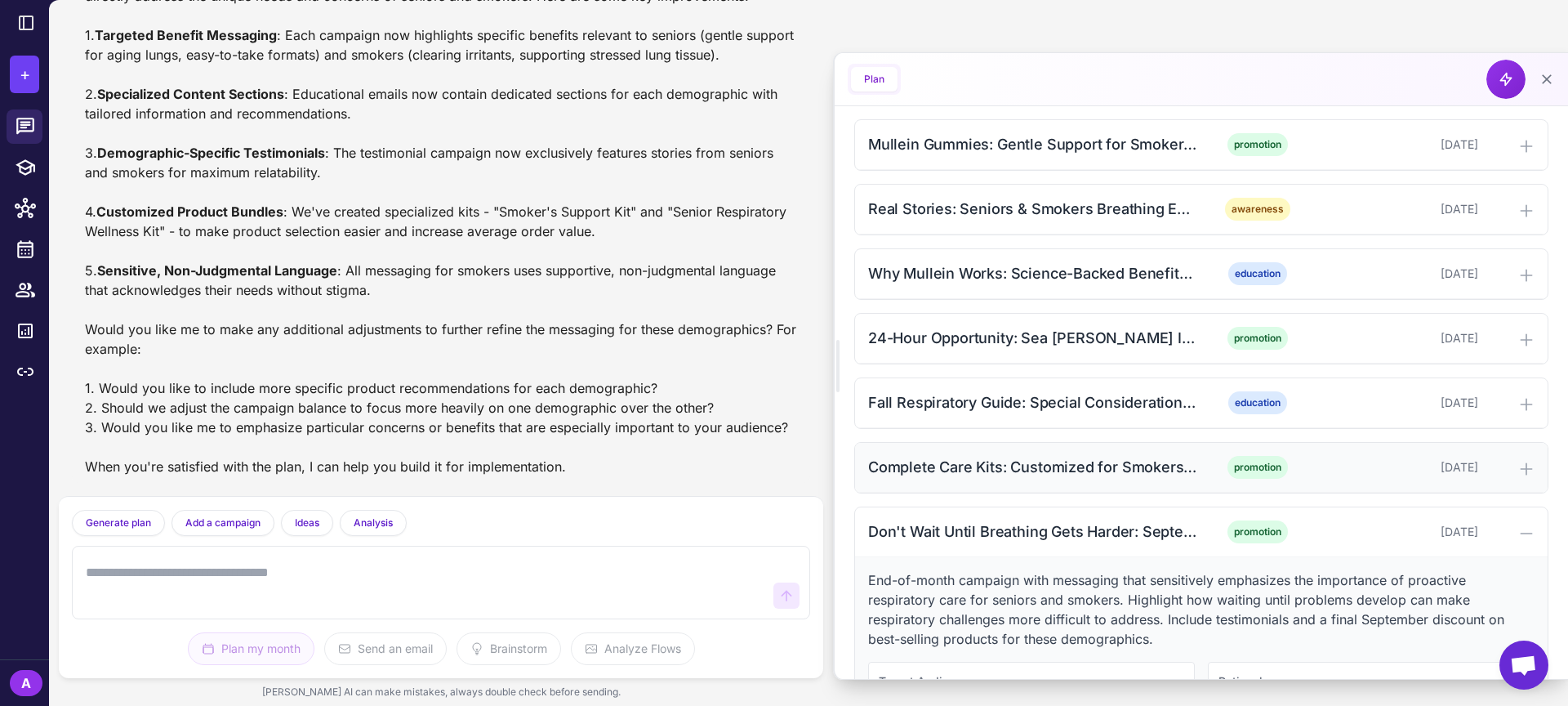
scroll to position [867, 0]
click at [1518, 282] on icon at bounding box center [1526, 274] width 16 height 16
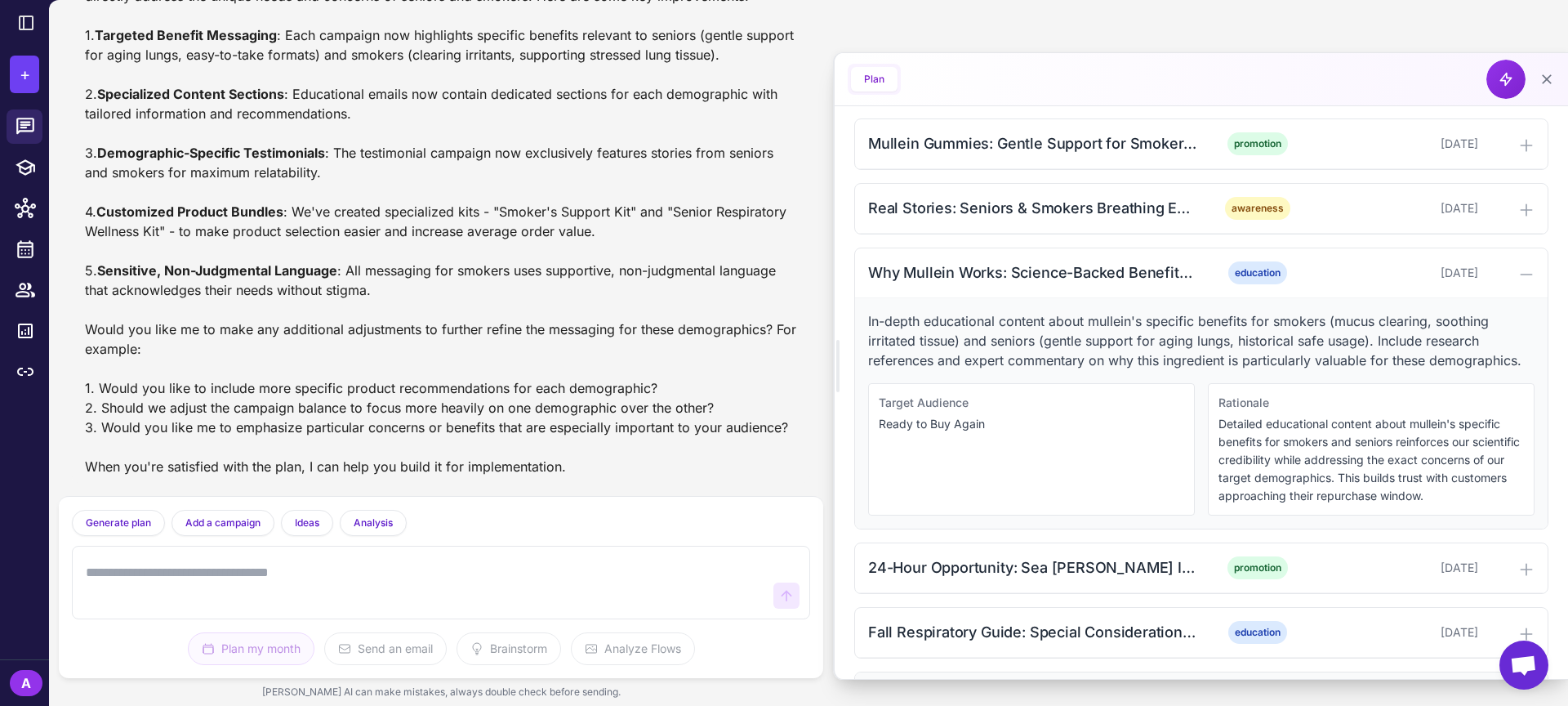
click at [1195, 351] on p "In-depth educational content about mullein's specific benefits for smokers (muc…" at bounding box center [1202, 340] width 667 height 59
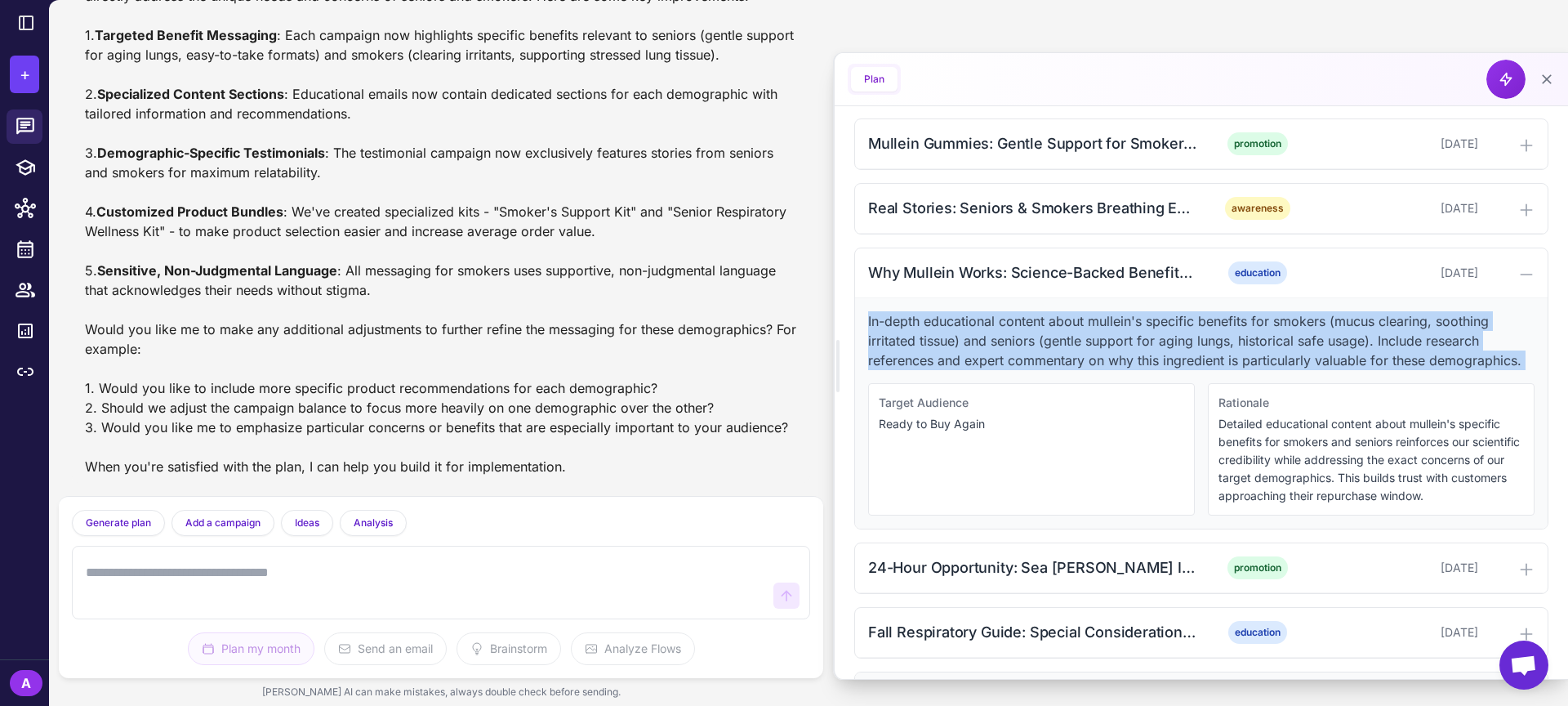
click at [1195, 351] on p "In-depth educational content about mullein's specific benefits for smokers (muc…" at bounding box center [1202, 340] width 667 height 59
copy p "In-depth educational content about mullein's specific benefits for smokers (muc…"
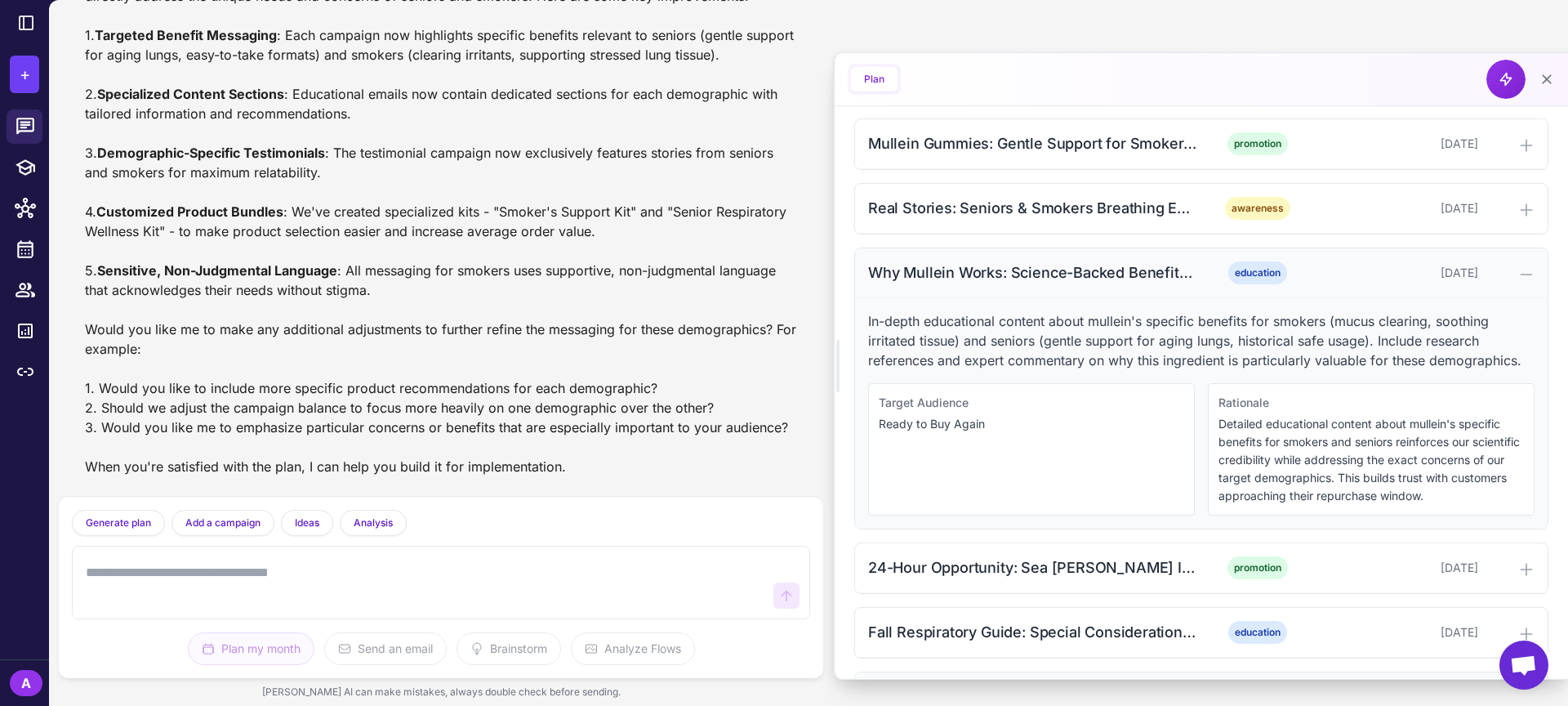
click at [1524, 274] on icon at bounding box center [1526, 274] width 11 height 0
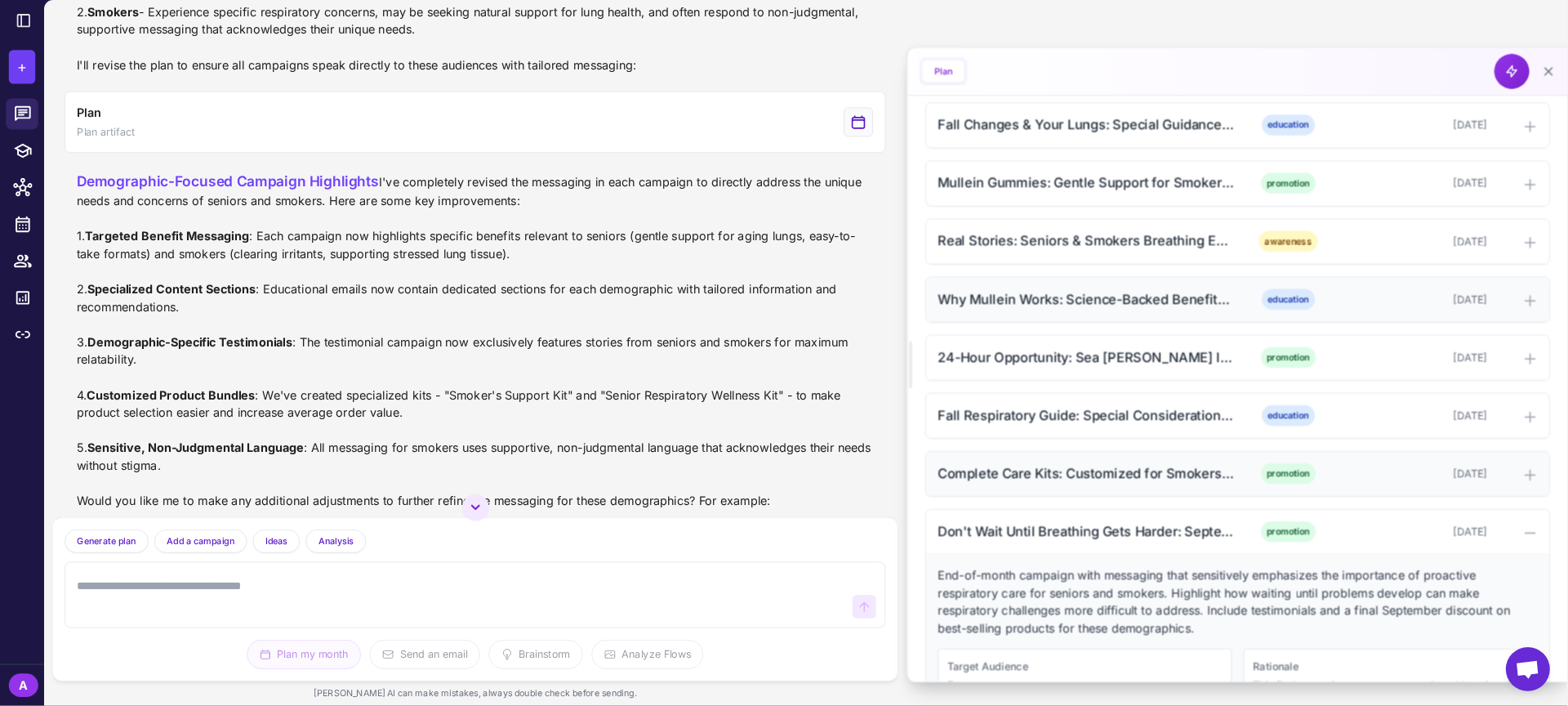
scroll to position [808, 0]
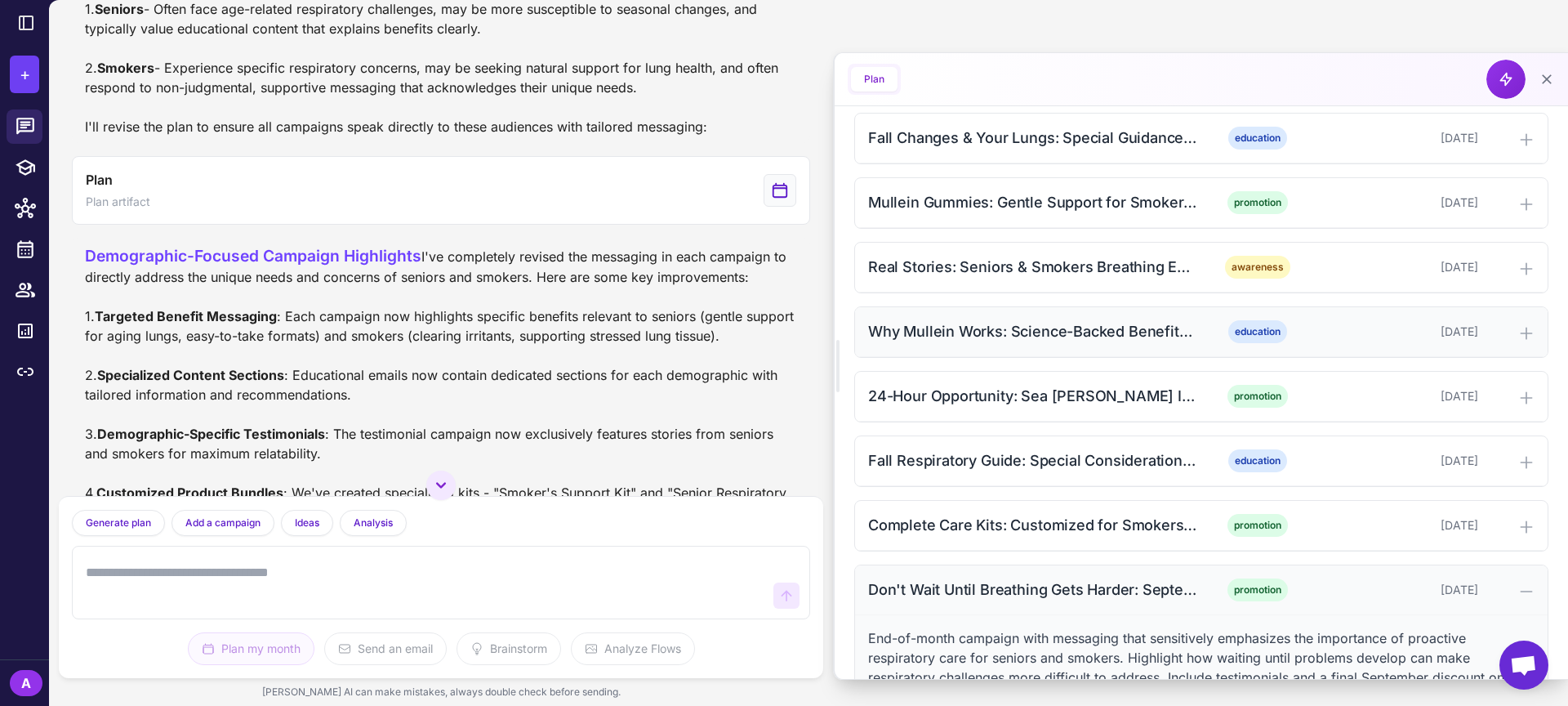
click at [1110, 601] on div "Don't Wait Until Breathing Gets Harder: September Final Offer" at bounding box center [1033, 589] width 330 height 22
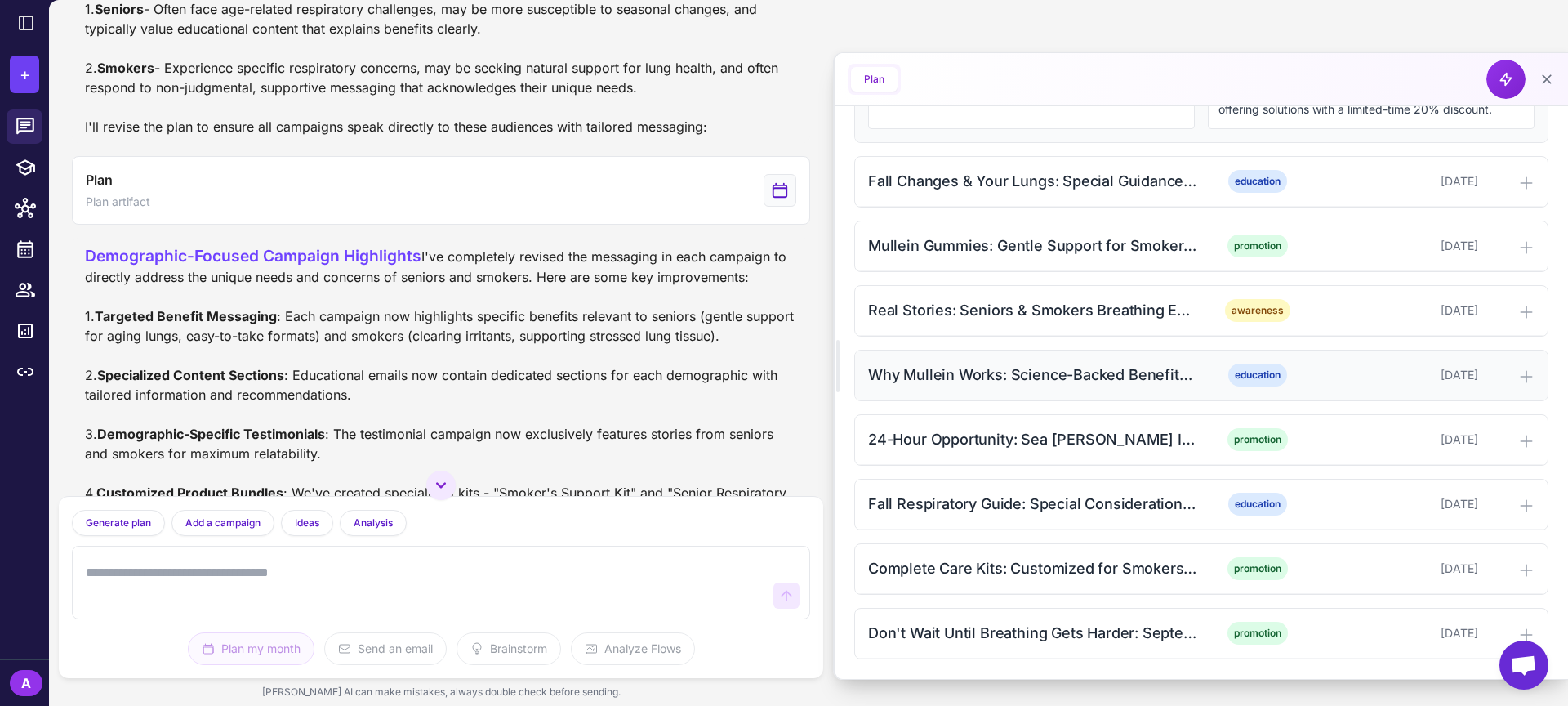
scroll to position [784, 0]
click at [1168, 629] on div "Don't Wait Until Breathing Gets Harder: September Final Offer" at bounding box center [1033, 633] width 330 height 22
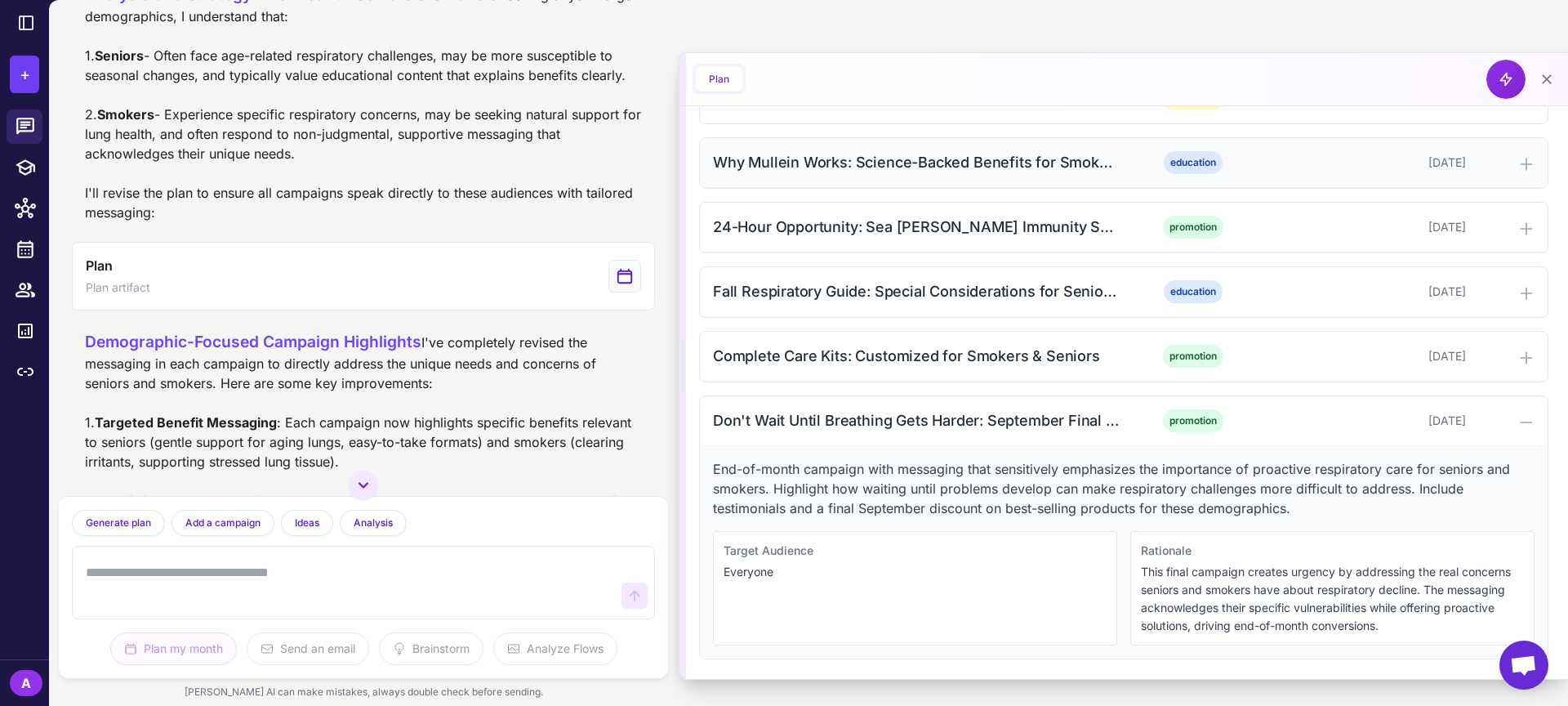
scroll to position [920, 0]
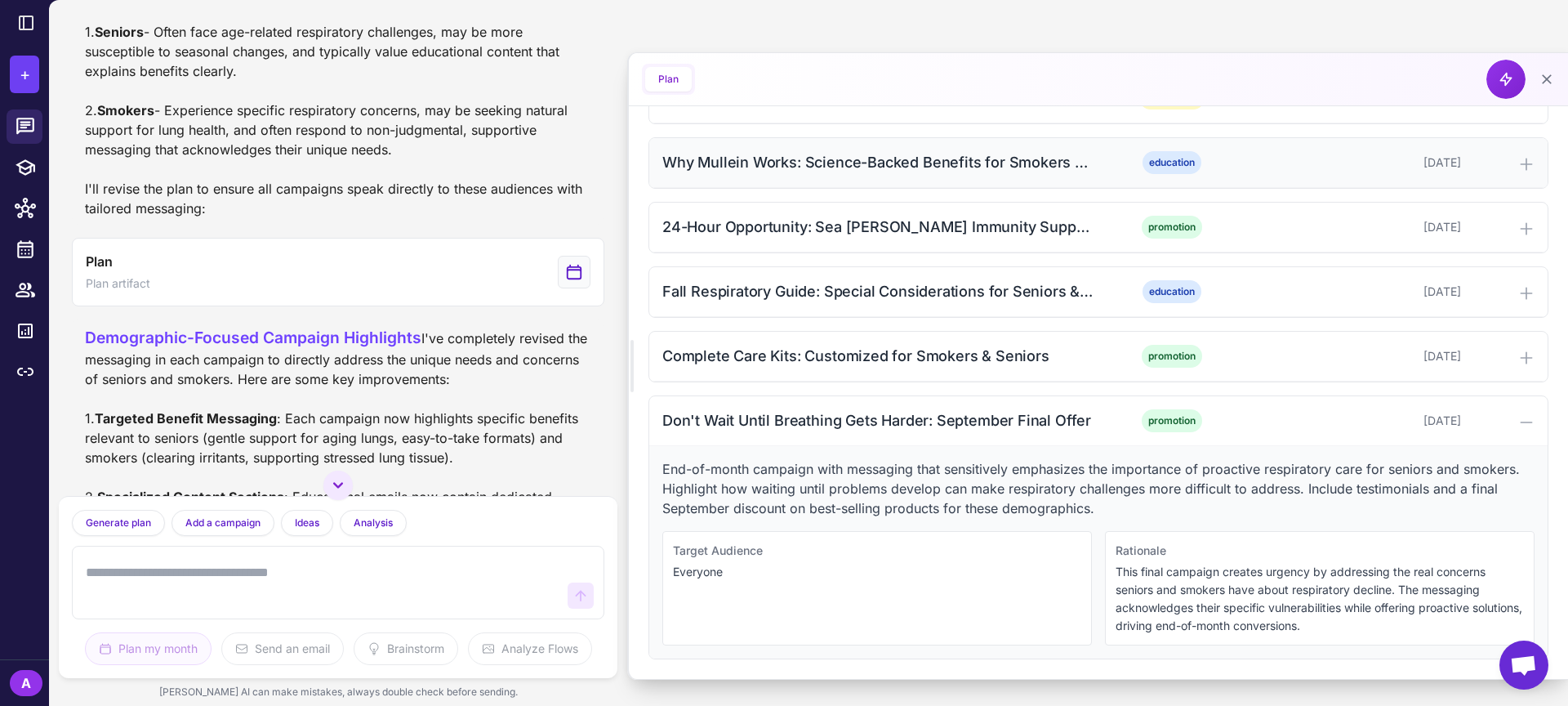
drag, startPoint x: 837, startPoint y: 360, endPoint x: 558, endPoint y: 347, distance: 279.3
click at [558, 347] on div "Based on all the most valuable data and performance from both Klaviyo (email ca…" at bounding box center [809, 353] width 1519 height 706
click at [1035, 472] on p "End-of-month campaign with messaging that sensitively emphasizes the importance…" at bounding box center [1098, 489] width 872 height 59
click at [1035, 471] on p "End-of-month campaign with messaging that sensitively emphasizes the importance…" at bounding box center [1098, 489] width 872 height 59
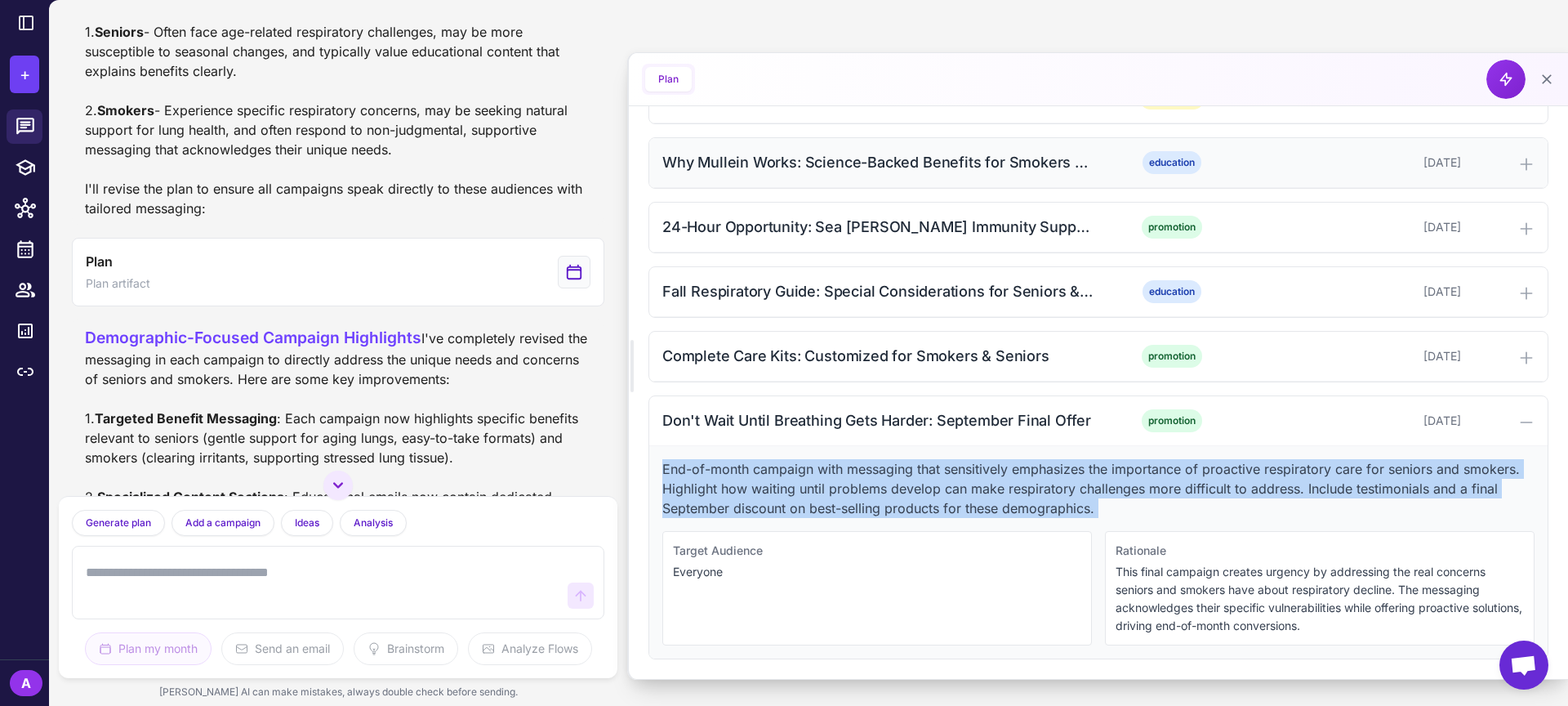
click at [1035, 471] on p "End-of-month campaign with messaging that sensitively emphasizes the importance…" at bounding box center [1098, 489] width 872 height 59
copy p "End-of-month campaign with messaging that sensitively emphasizes the importance…"
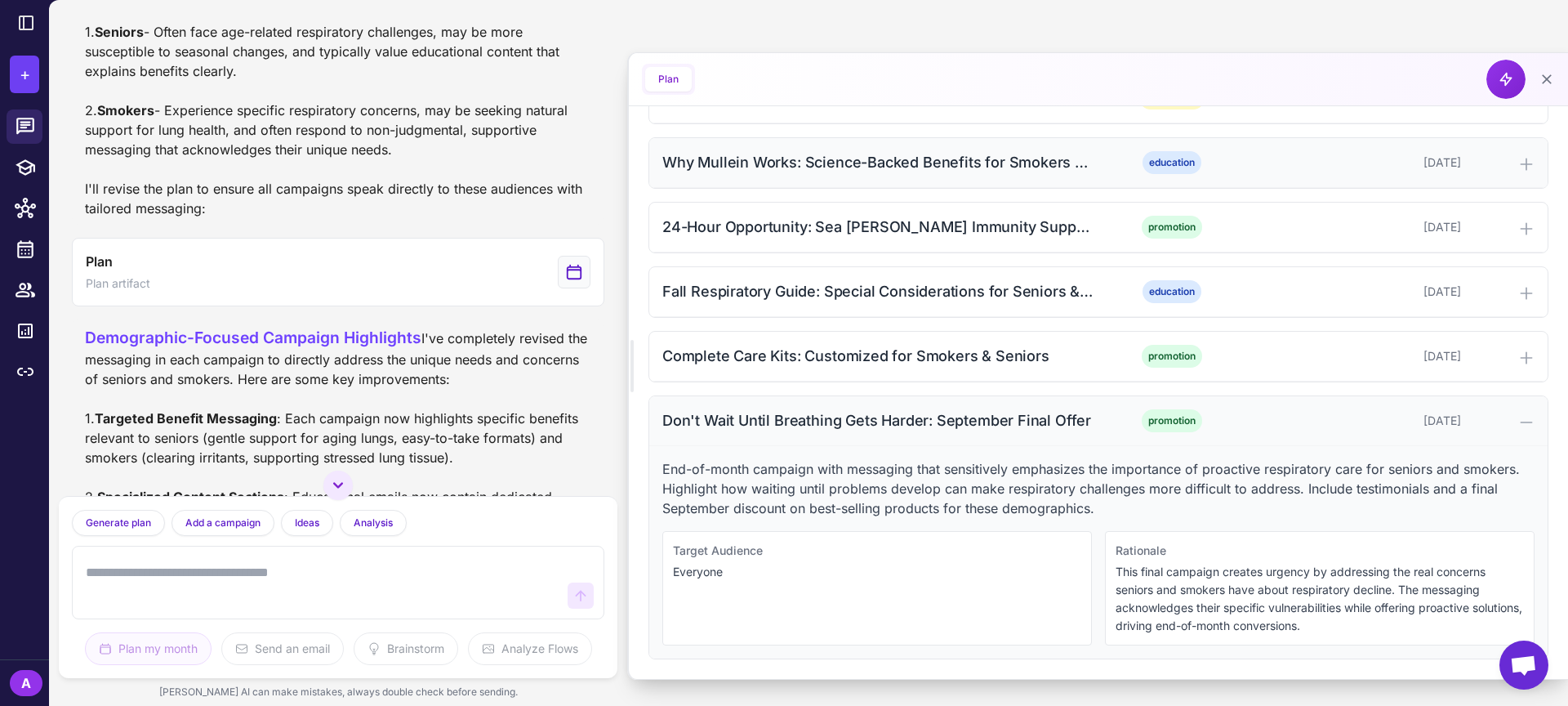
click at [1528, 421] on icon at bounding box center [1526, 422] width 16 height 16
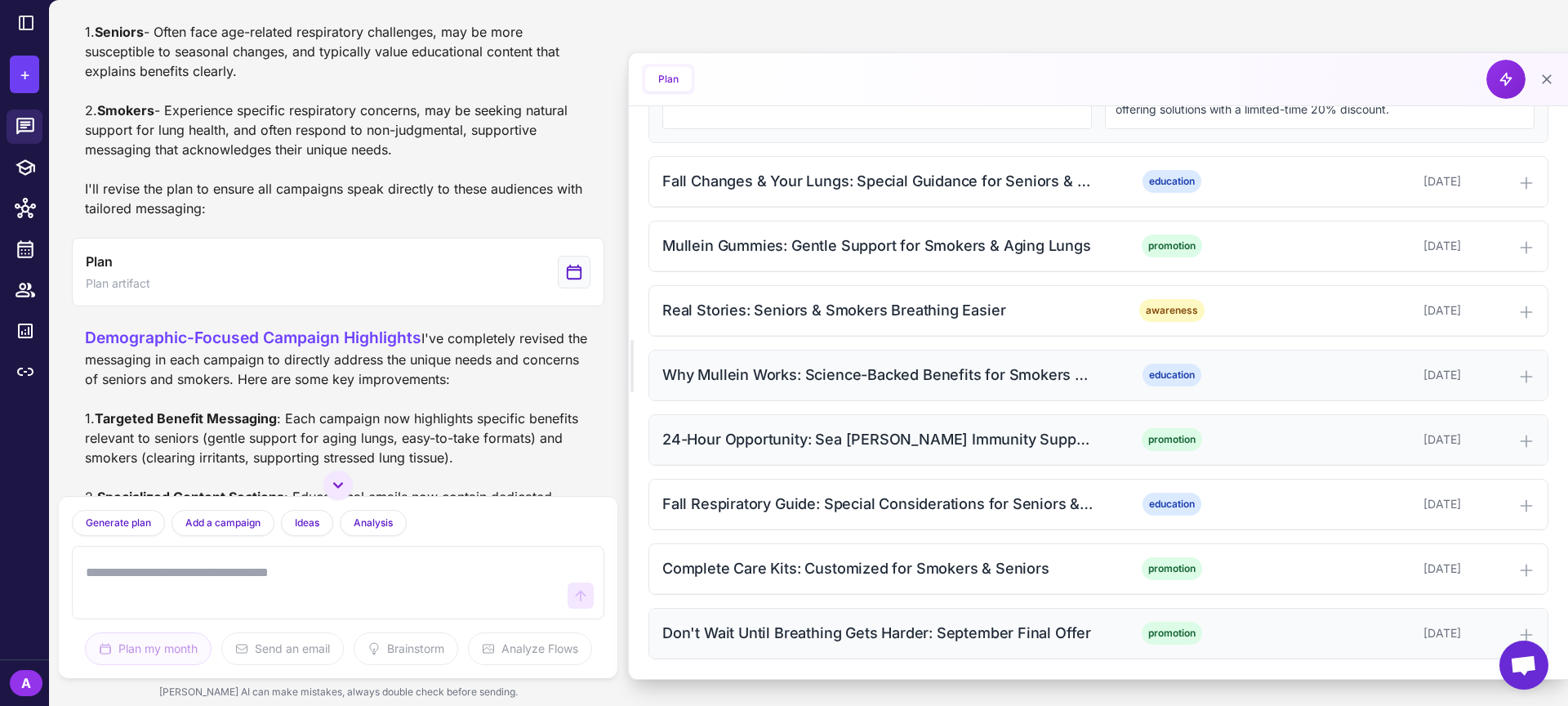
scroll to position [707, 0]
